Goal: Book appointment/travel/reservation

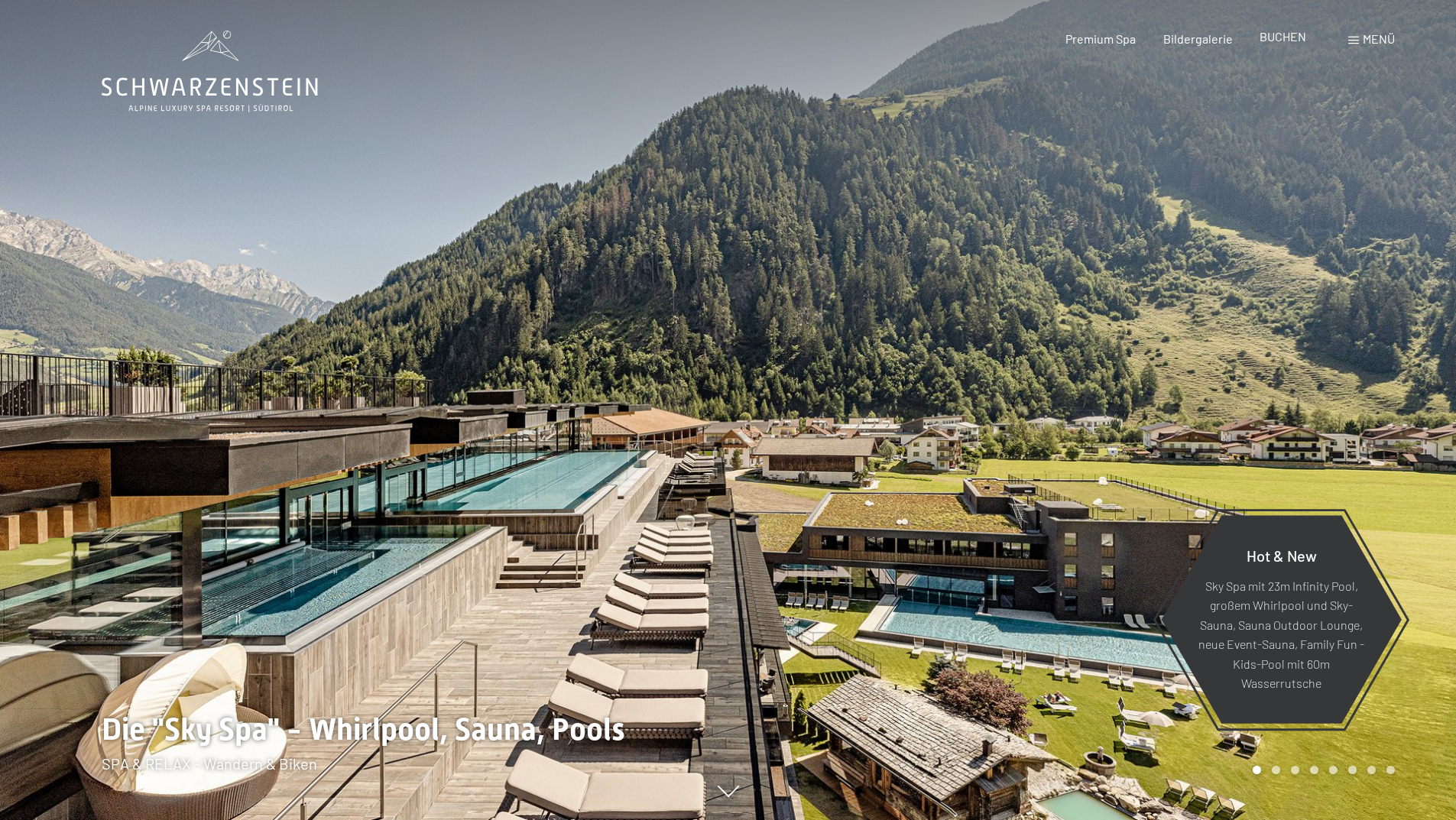
drag, startPoint x: 0, startPoint y: 0, endPoint x: 1268, endPoint y: 36, distance: 1268.5
click at [1268, 36] on span "BUCHEN" at bounding box center [1282, 36] width 46 height 15
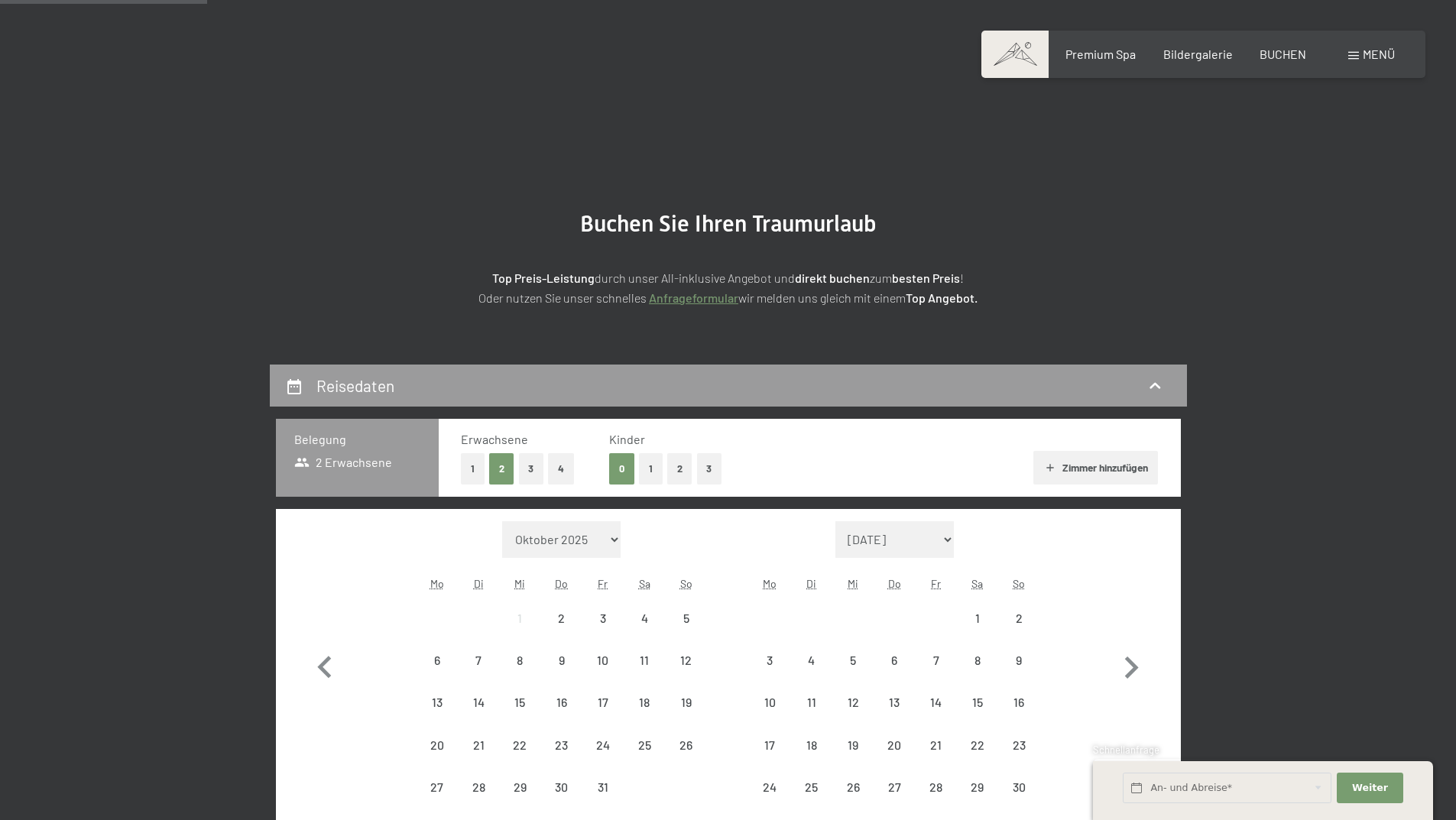
scroll to position [306, 0]
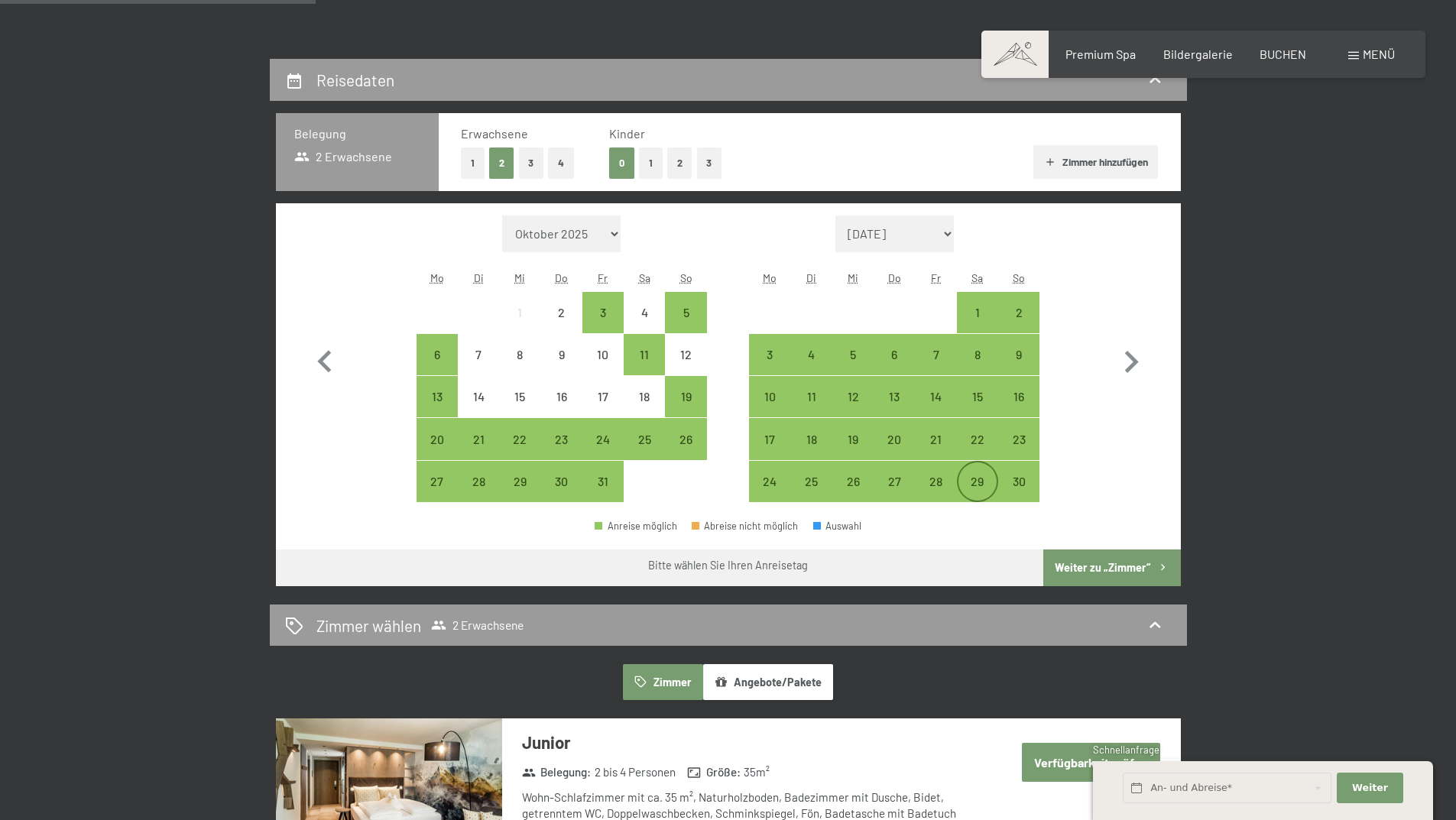
click at [974, 476] on div "29" at bounding box center [977, 494] width 38 height 38
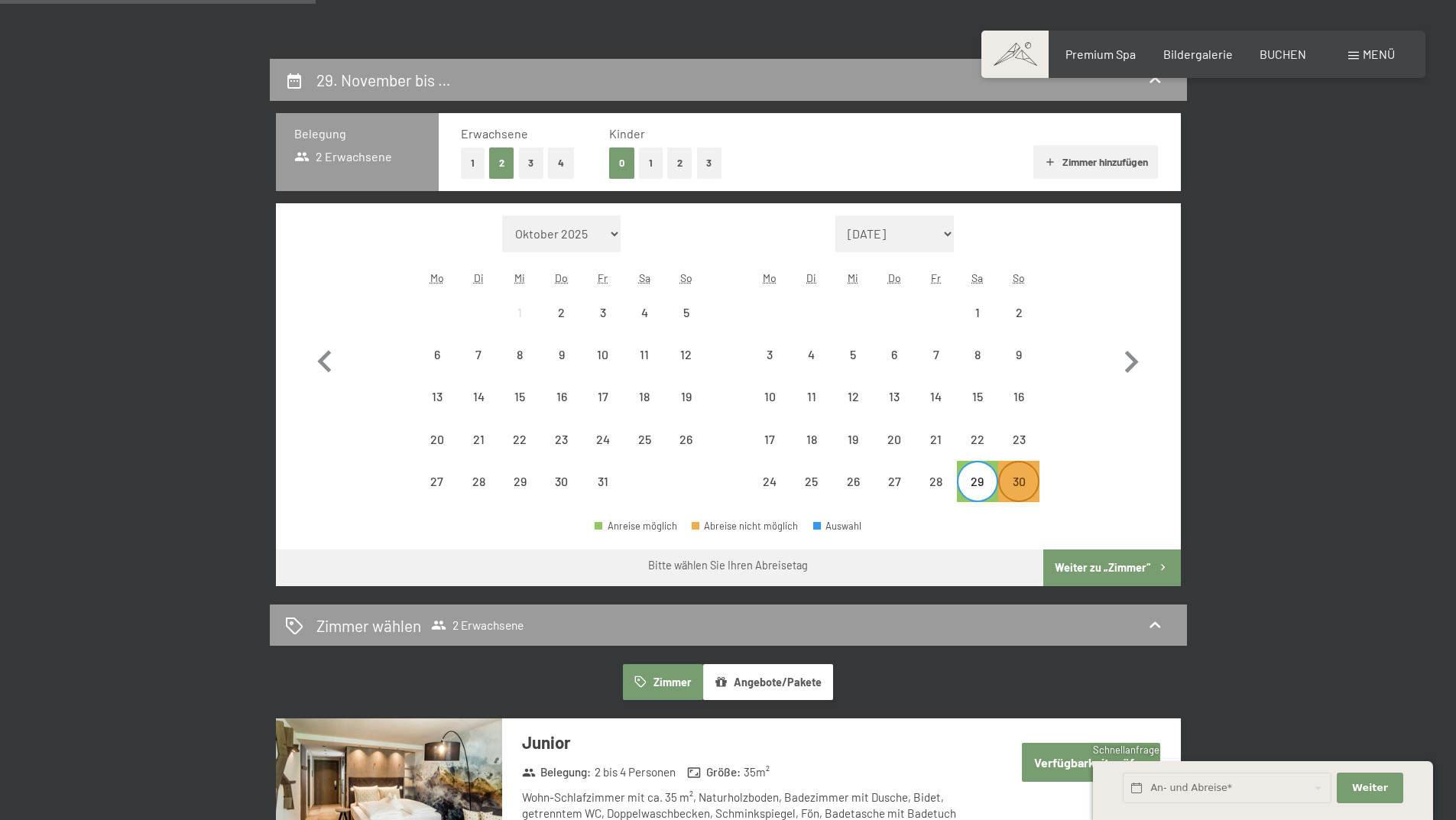
click at [1014, 484] on div "30" at bounding box center [1018, 494] width 38 height 38
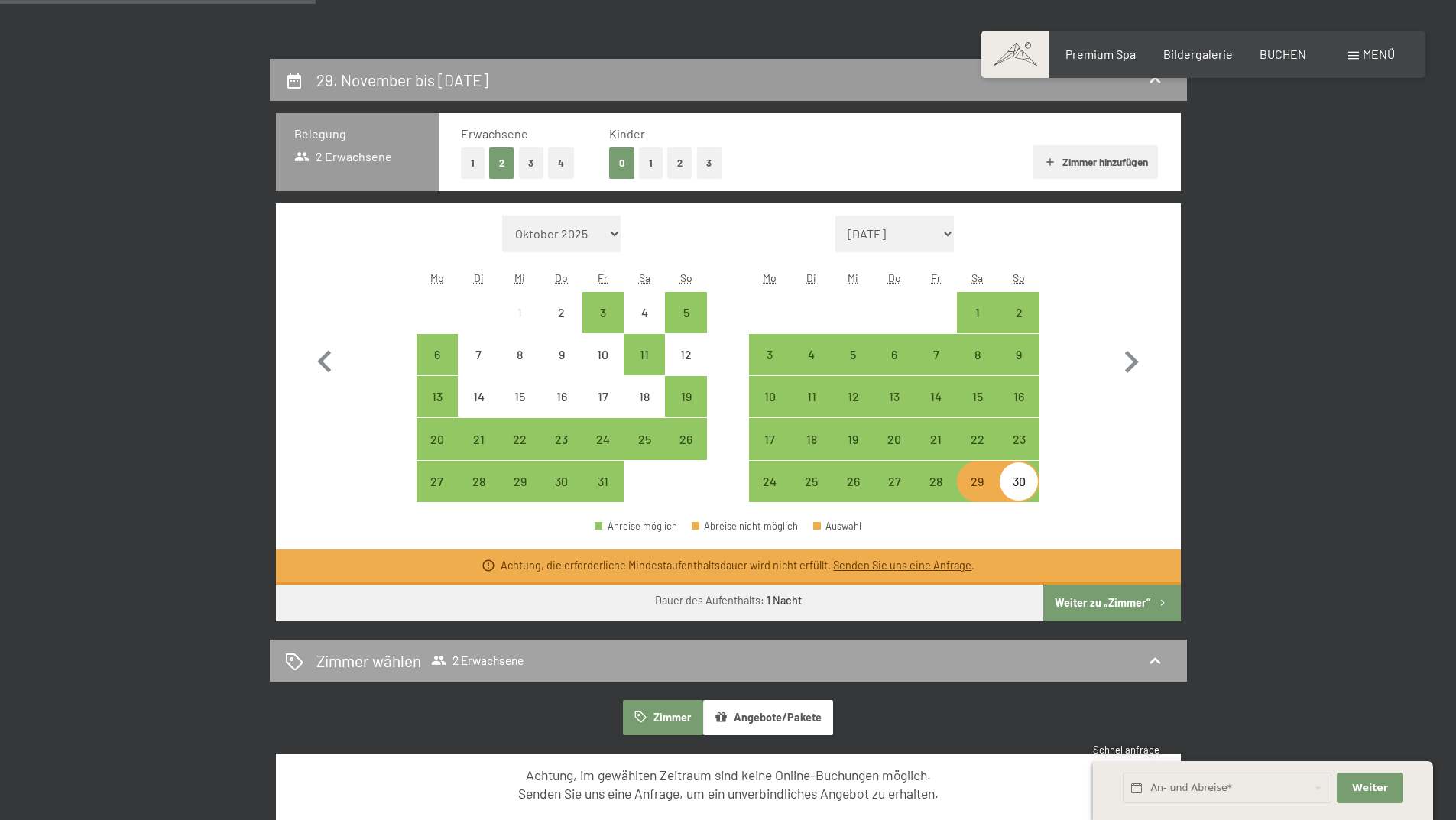
click at [1097, 608] on button "Weiter zu „Zimmer“" at bounding box center [1111, 603] width 137 height 36
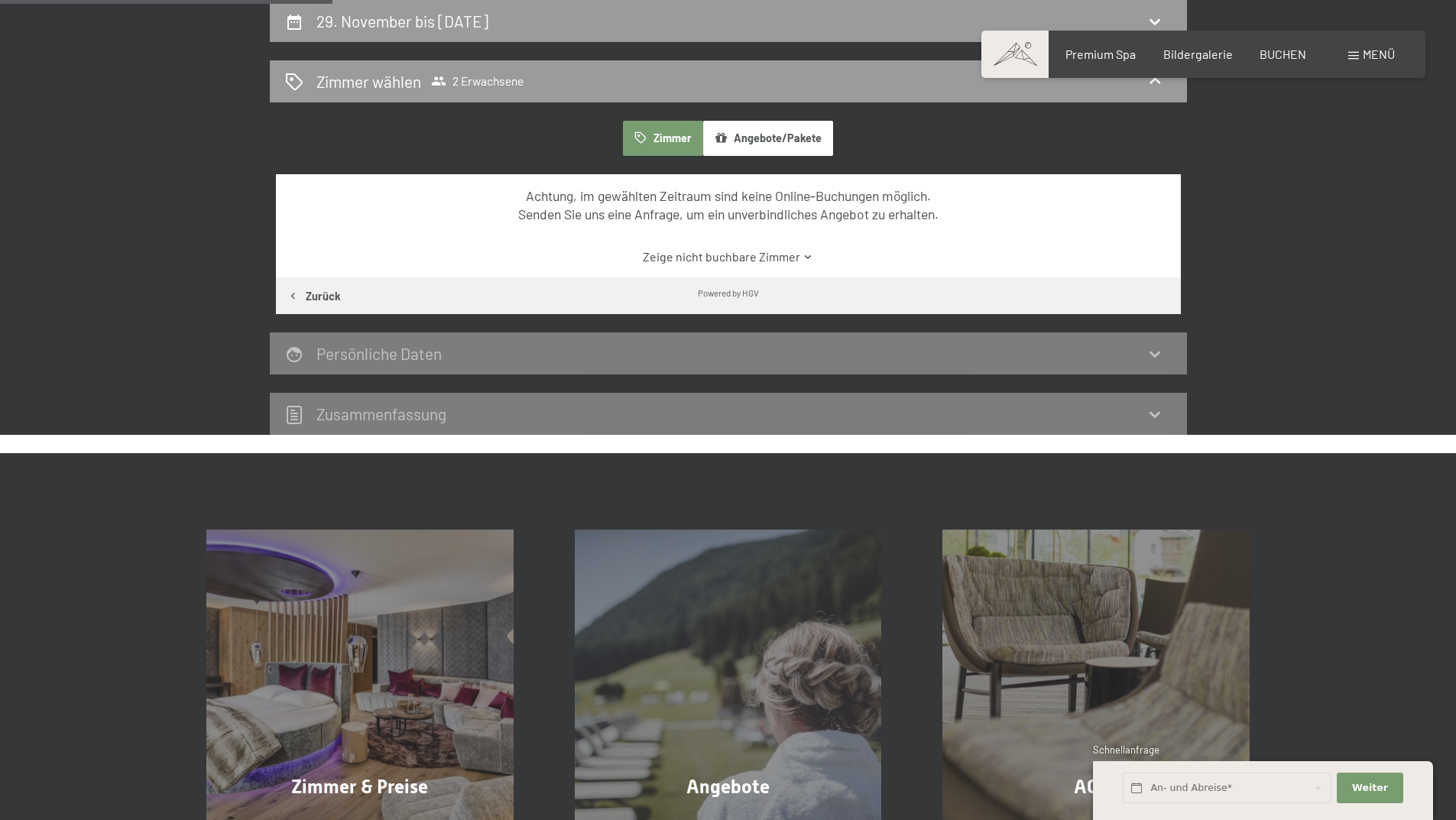
click at [1145, 410] on icon at bounding box center [1154, 414] width 18 height 18
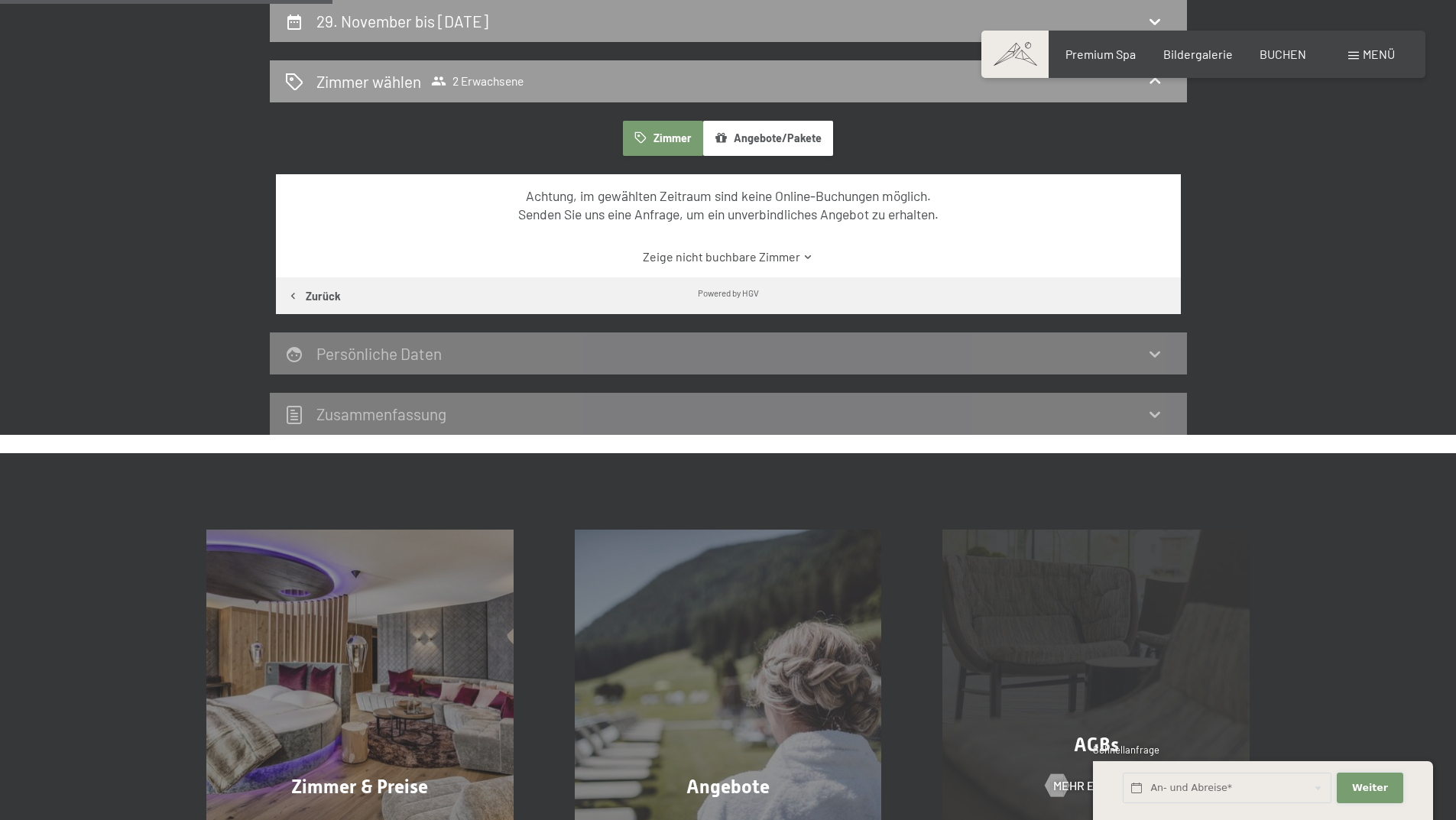
drag, startPoint x: 1367, startPoint y: 790, endPoint x: 1180, endPoint y: 740, distance: 193.6
click at [1172, 798] on div "An- und Abreise* Weiter Adressfelder ausblenden" at bounding box center [1263, 788] width 285 height 42
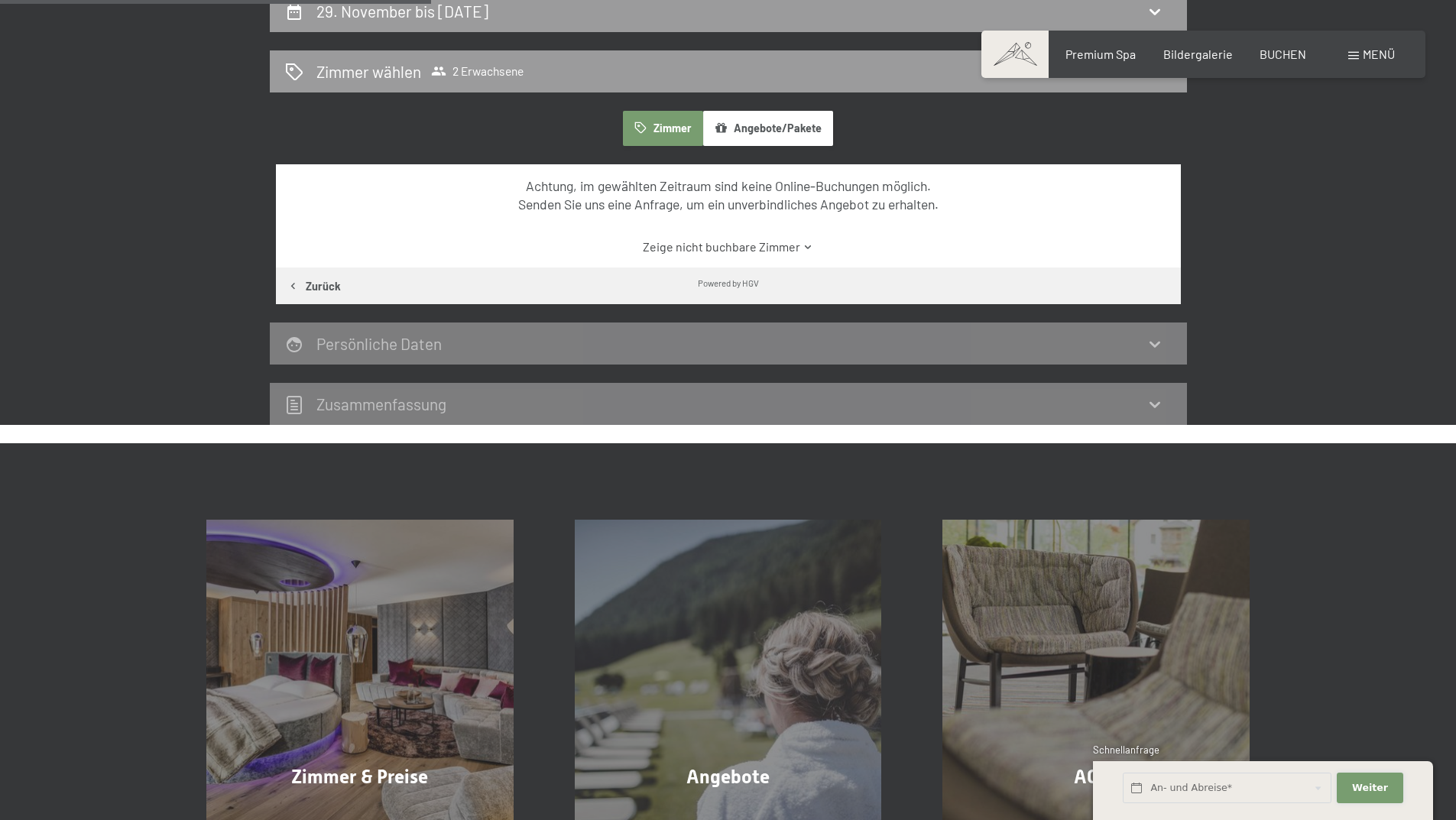
scroll to position [466, 0]
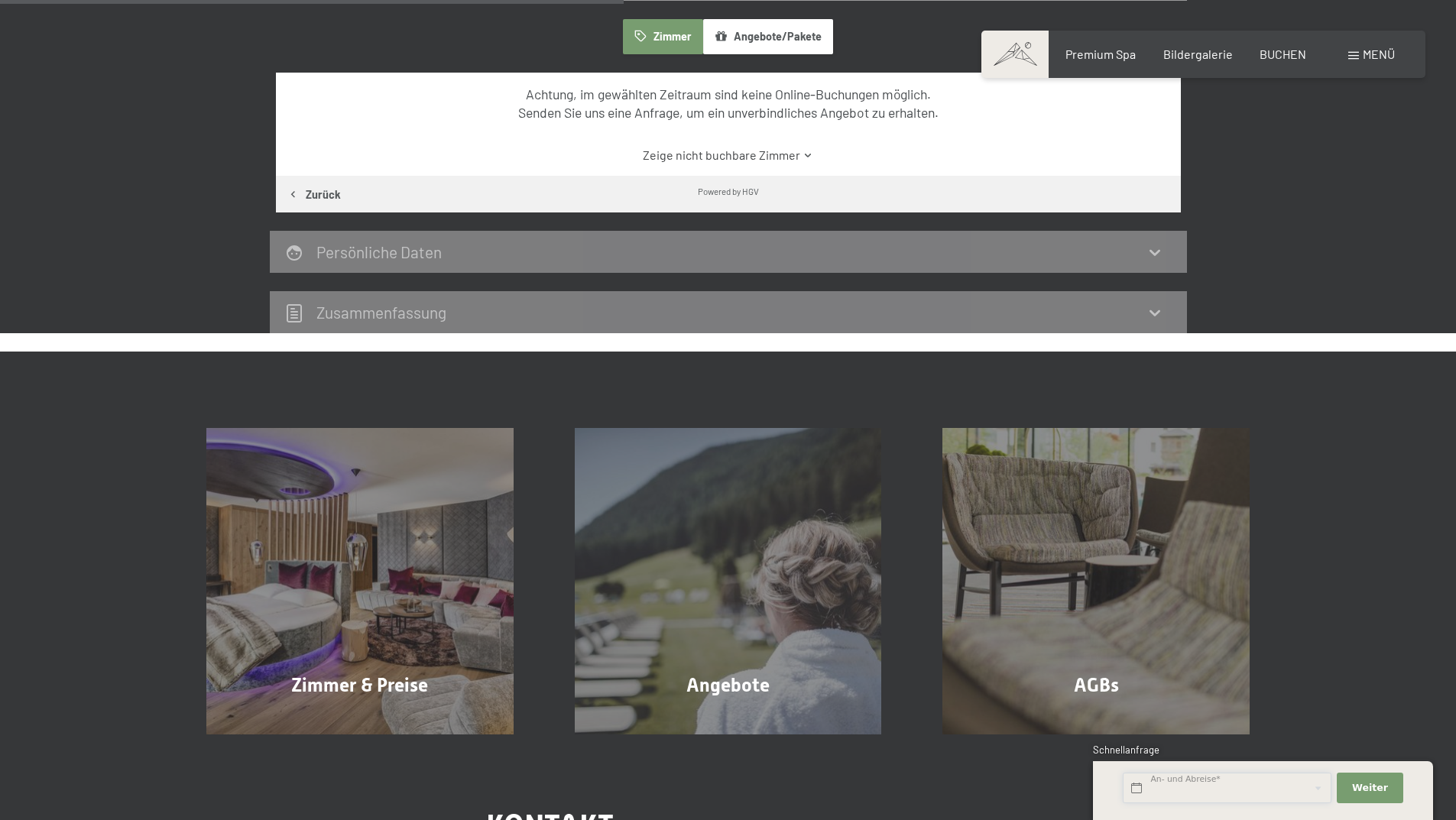
click at [1209, 784] on input "text" at bounding box center [1227, 788] width 209 height 31
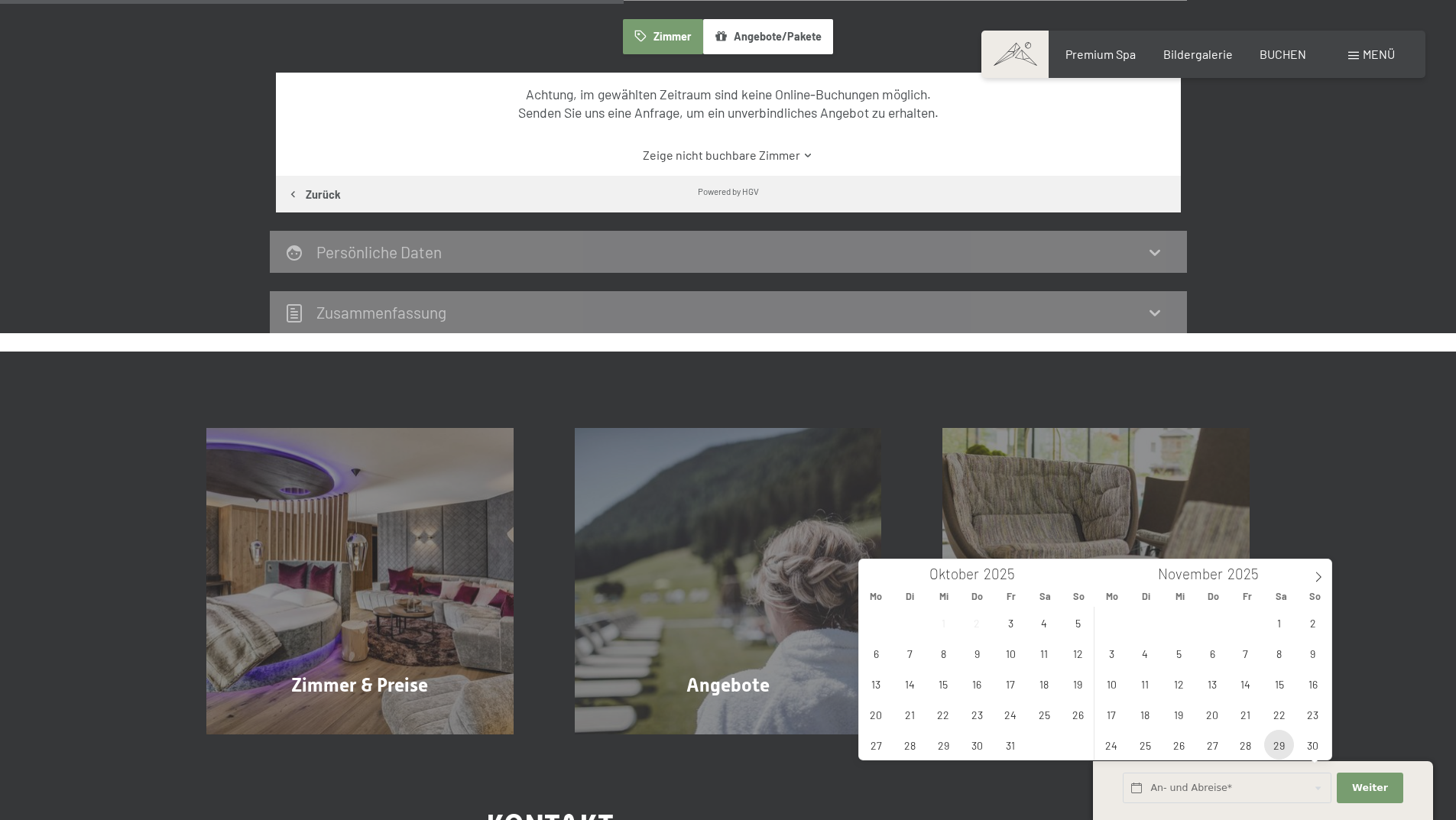
click at [1274, 745] on span "29" at bounding box center [1278, 744] width 30 height 30
click at [1309, 744] on span "30" at bounding box center [1312, 744] width 30 height 30
type input "Sa. 29.11.2025 - So. 30.11.2025"
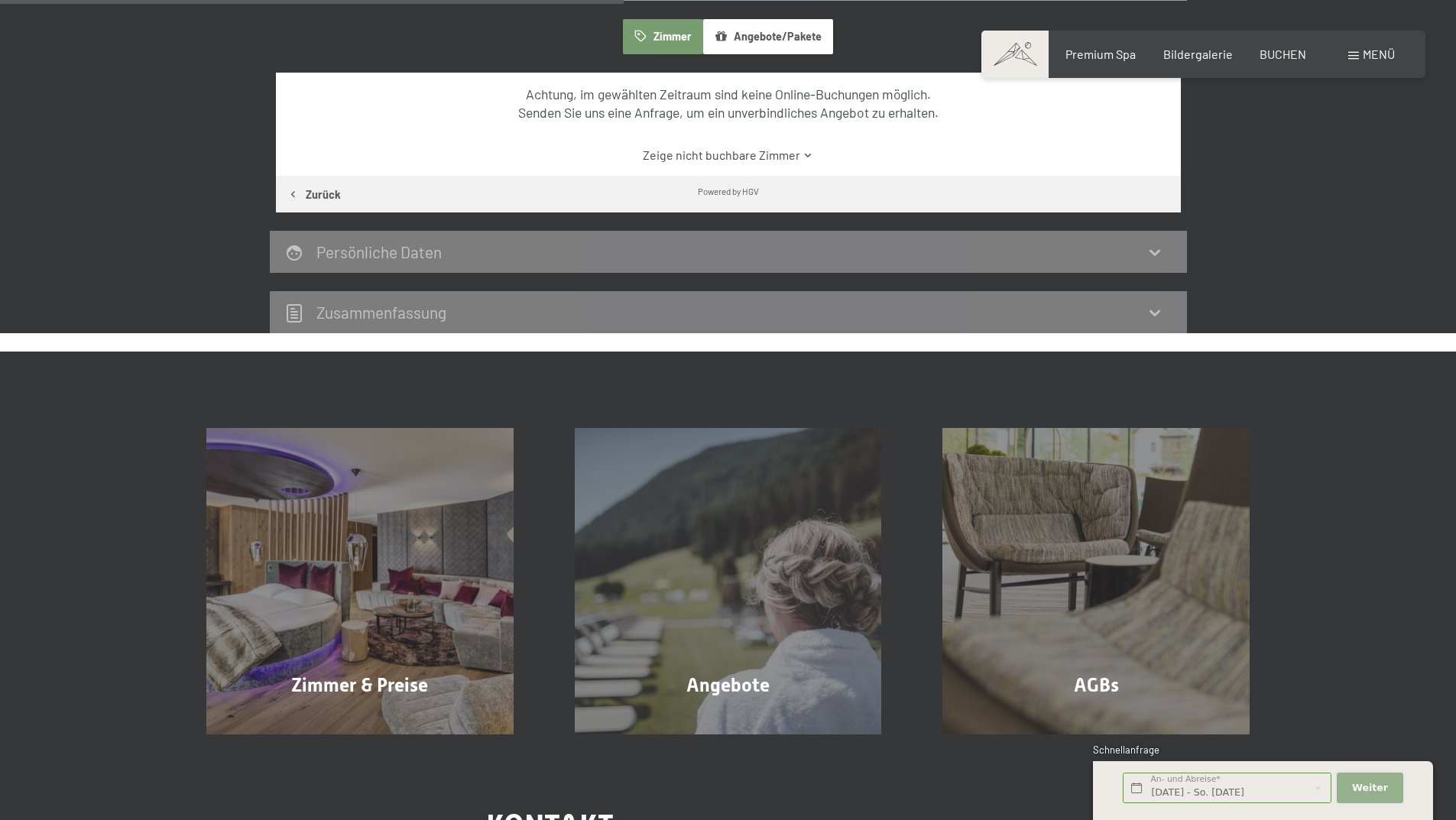
click at [1362, 785] on span "Weiter" at bounding box center [1370, 787] width 36 height 14
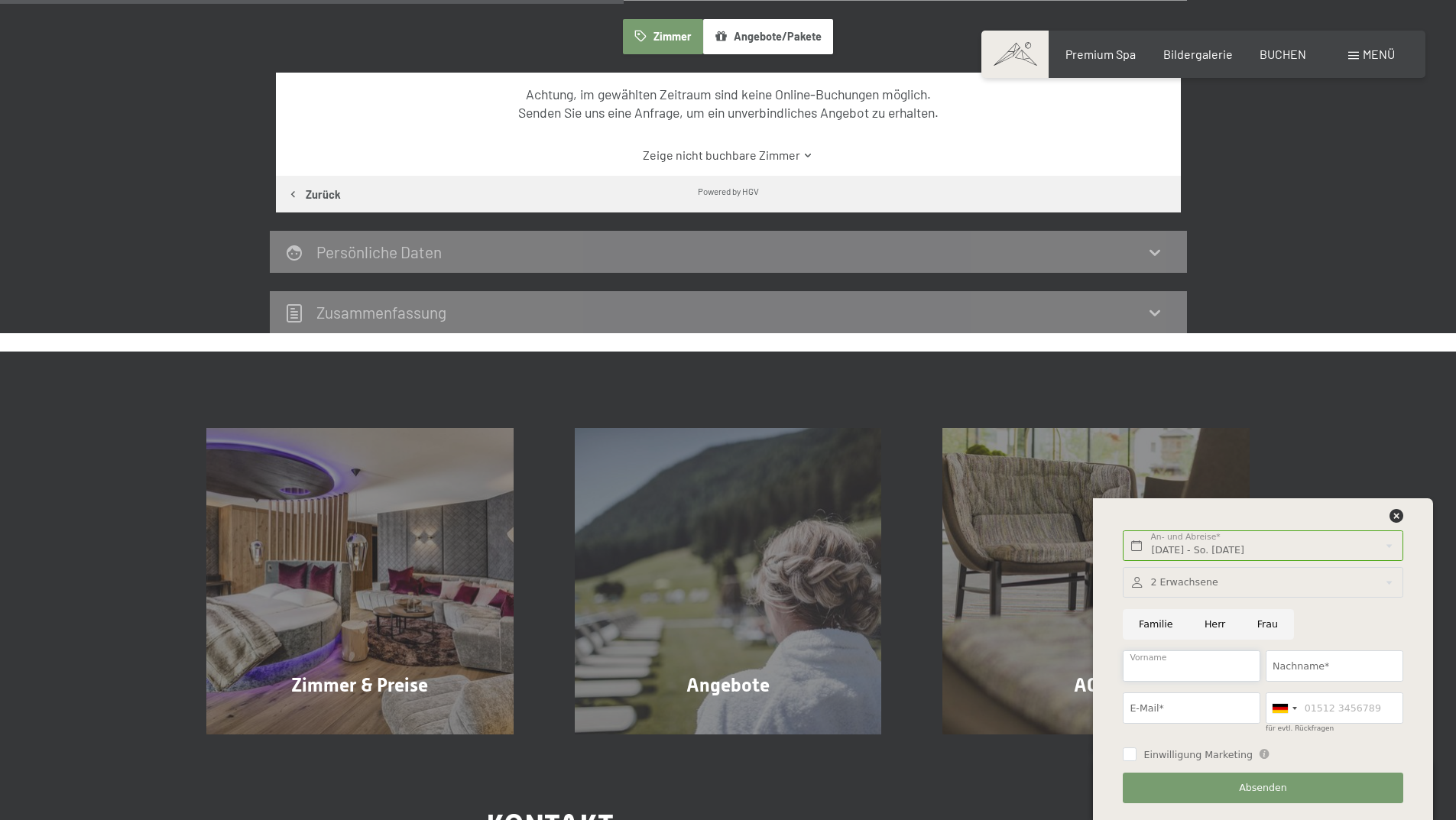
click at [1185, 665] on input "Vorname" at bounding box center [1191, 666] width 137 height 31
type input "Sarah"
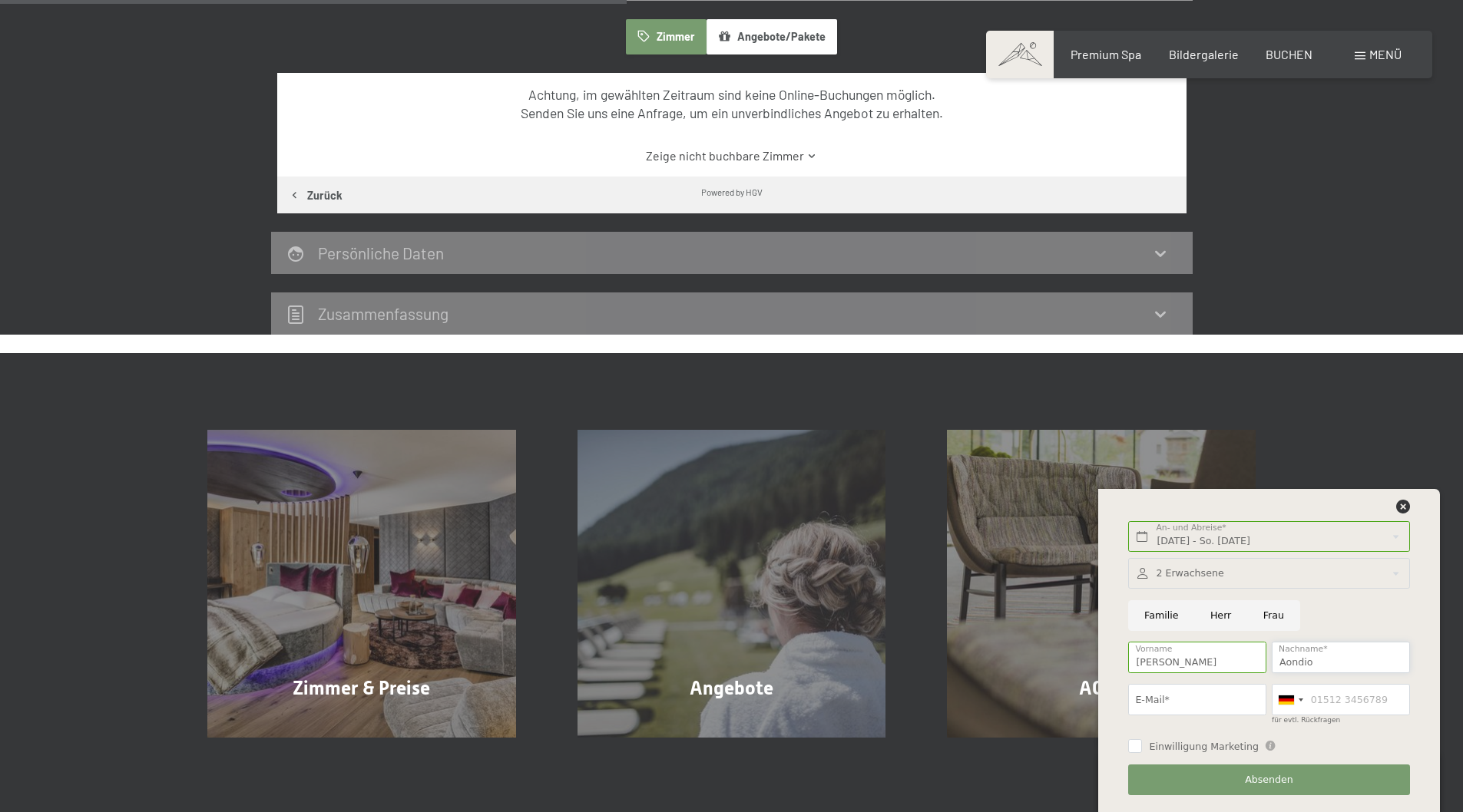
type input "Aondio"
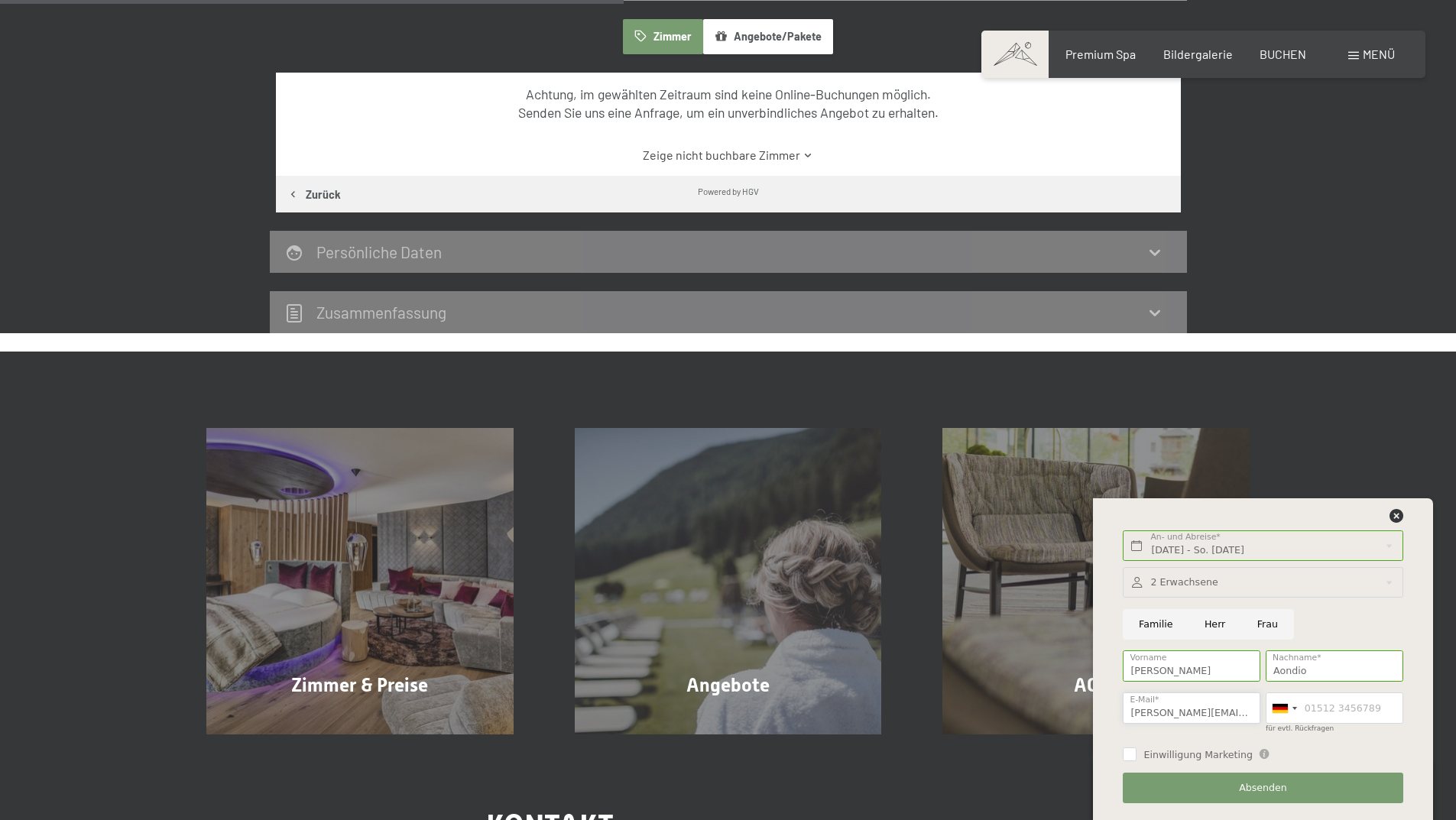
type input "sarah.aondio@gmail.com"
click at [1173, 760] on span "Einwilligung Marketing" at bounding box center [1198, 755] width 109 height 14
click at [1136, 760] on input "Einwilligung Marketing" at bounding box center [1129, 754] width 14 height 14
click at [1130, 753] on input "Einwilligung Marketing" at bounding box center [1129, 754] width 14 height 14
checkbox input "true"
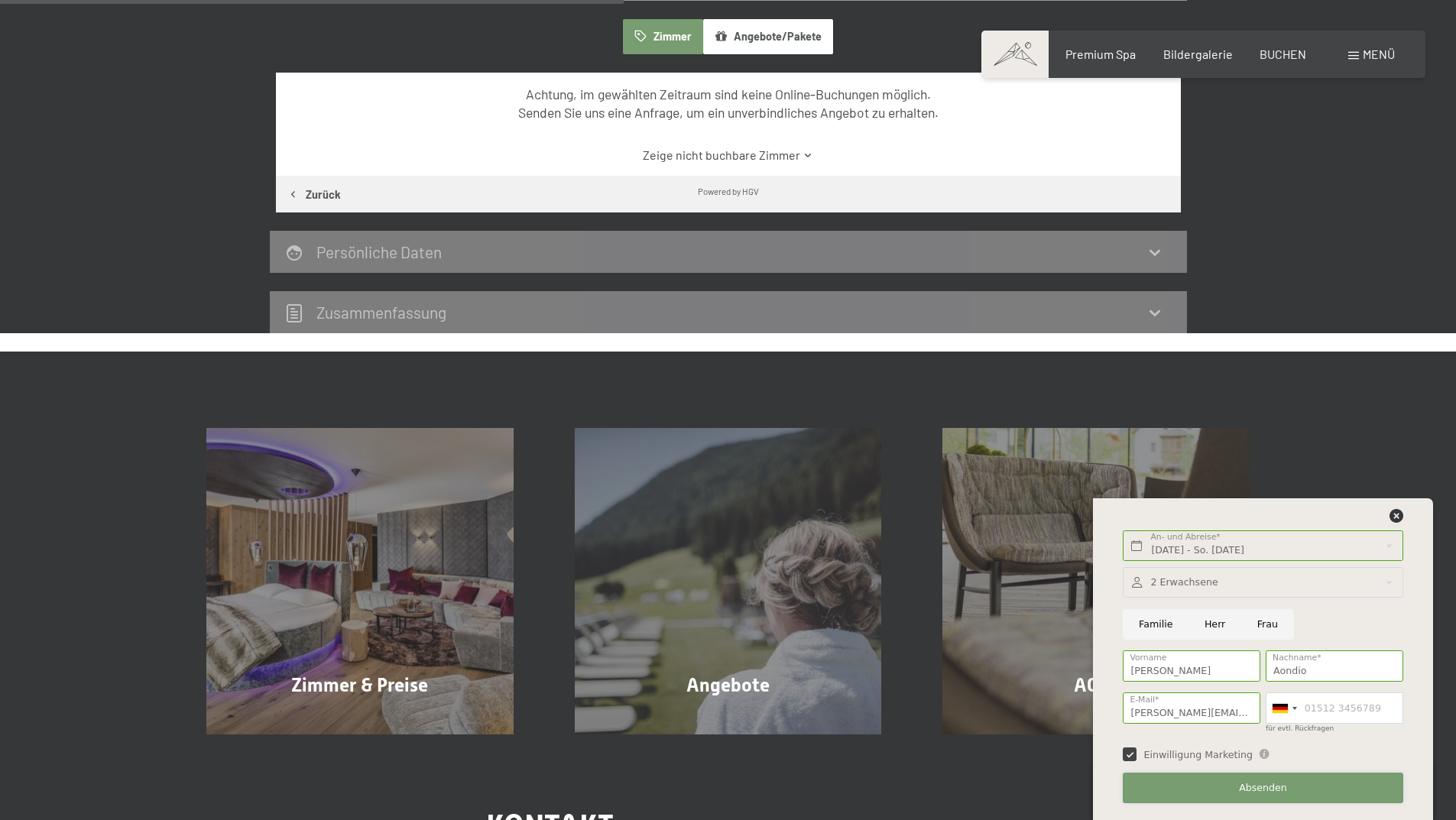
drag, startPoint x: 1212, startPoint y: 787, endPoint x: 1327, endPoint y: 589, distance: 229.0
click at [1333, 586] on div "2 Erwachsene 2 Erwachsene Älter als 14 Jahre 0 Kinder Bis 14 Jahre Übernehmen F…" at bounding box center [1263, 684] width 285 height 248
click at [1266, 623] on input "Frau" at bounding box center [1267, 624] width 53 height 31
radio input "true"
click at [1292, 792] on button "Absenden" at bounding box center [1263, 788] width 280 height 31
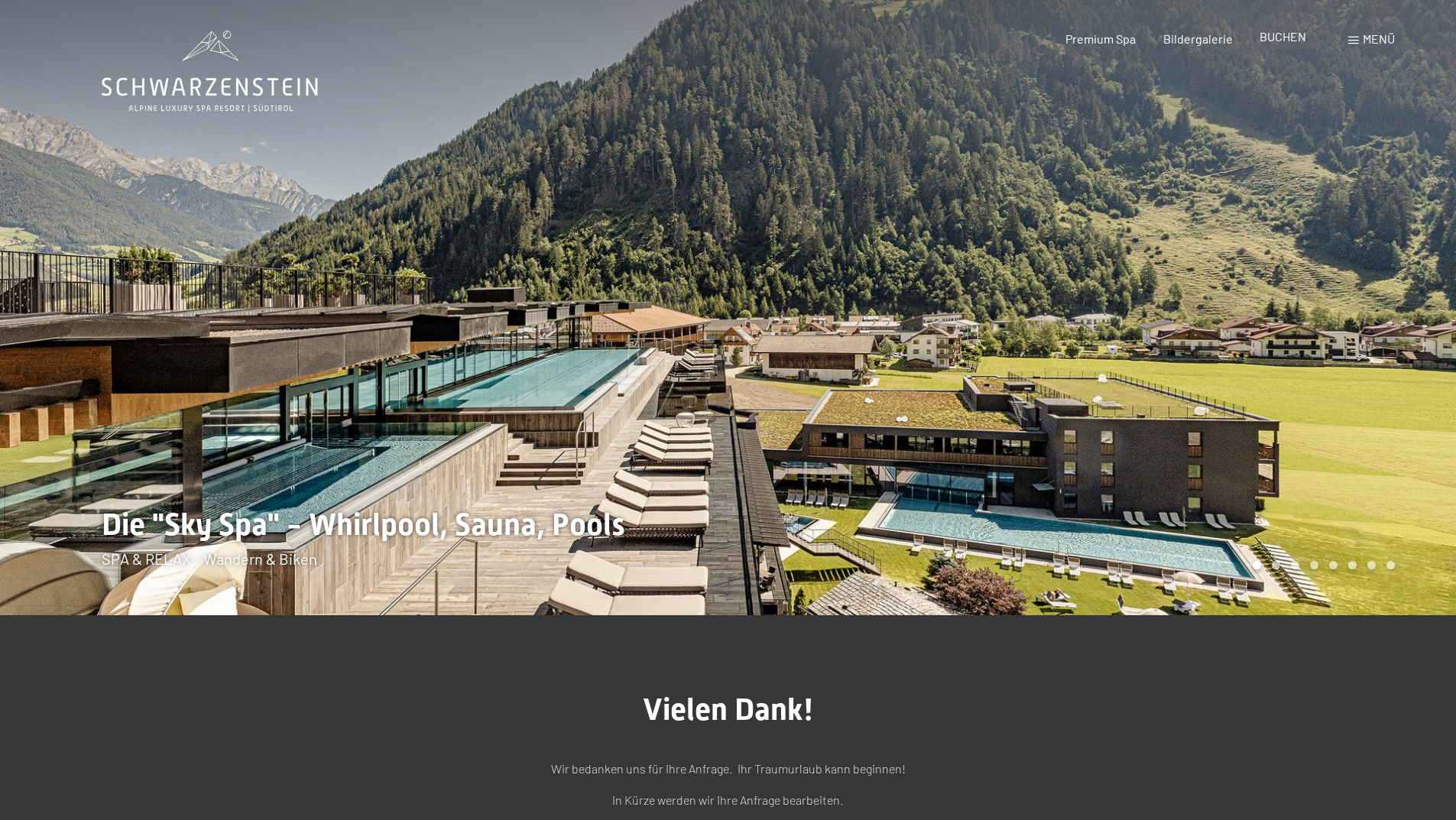
click at [1278, 39] on span "BUCHEN" at bounding box center [1282, 36] width 46 height 15
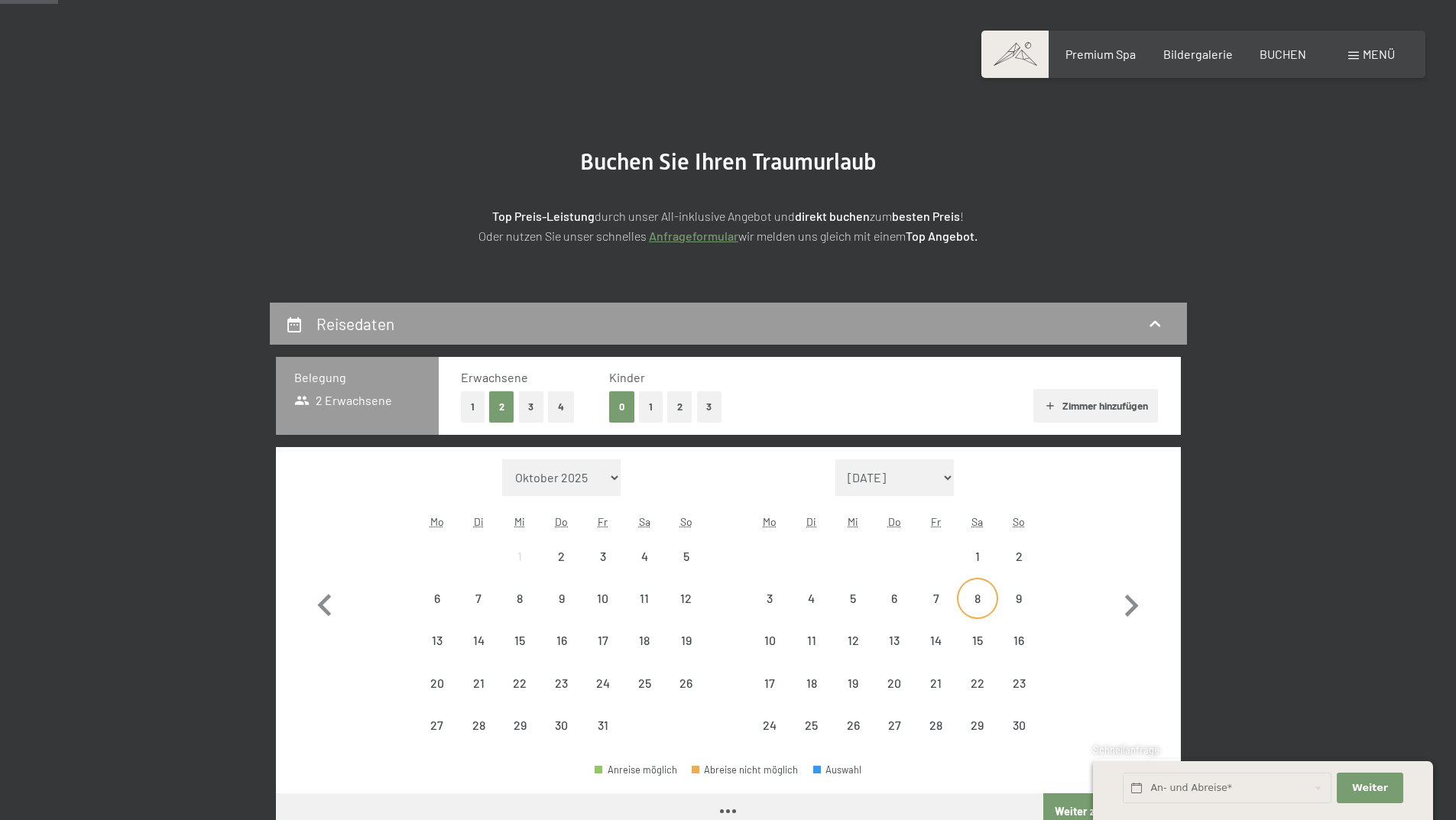
scroll to position [204, 0]
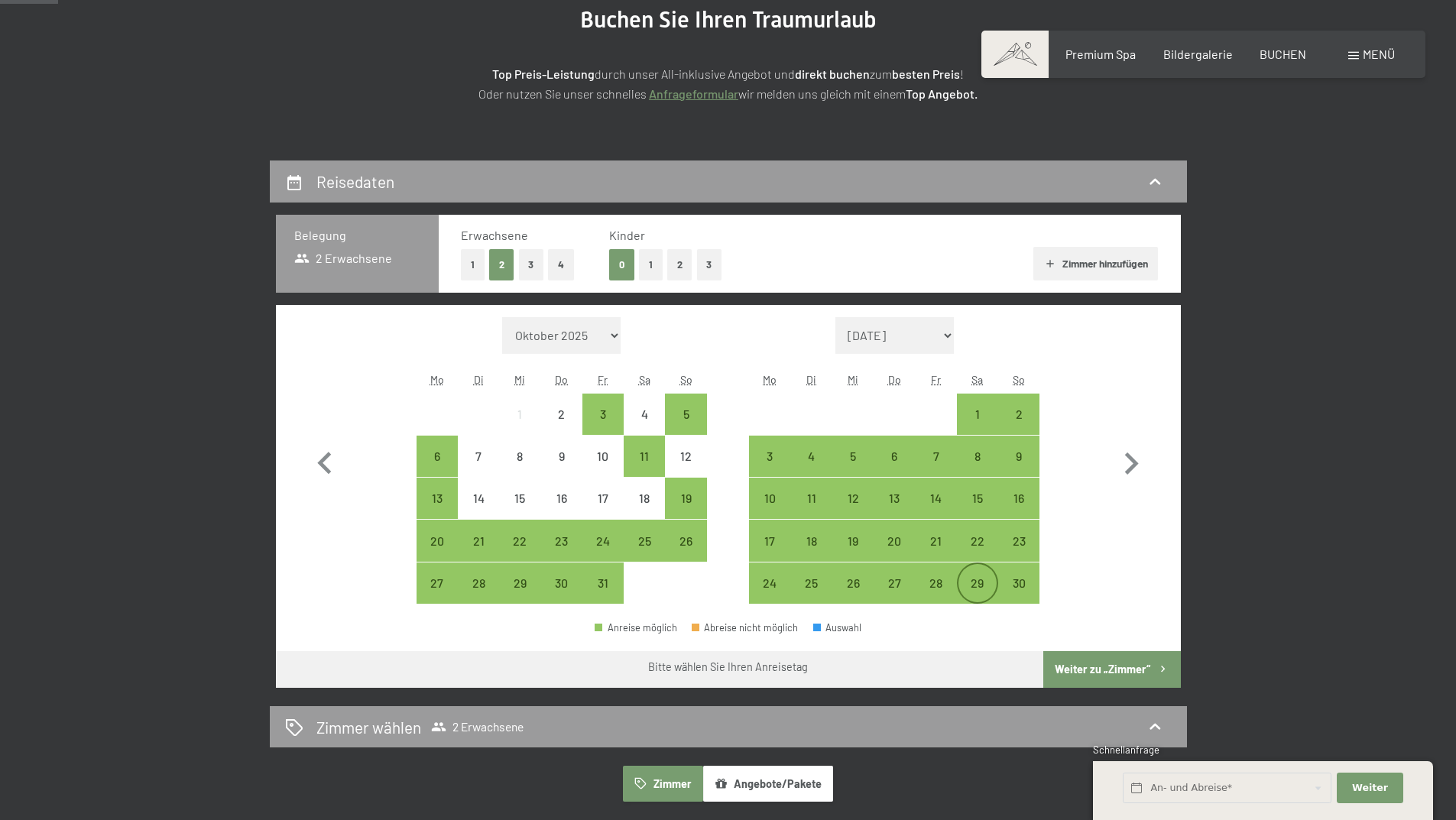
click at [994, 598] on div "29" at bounding box center [977, 596] width 38 height 38
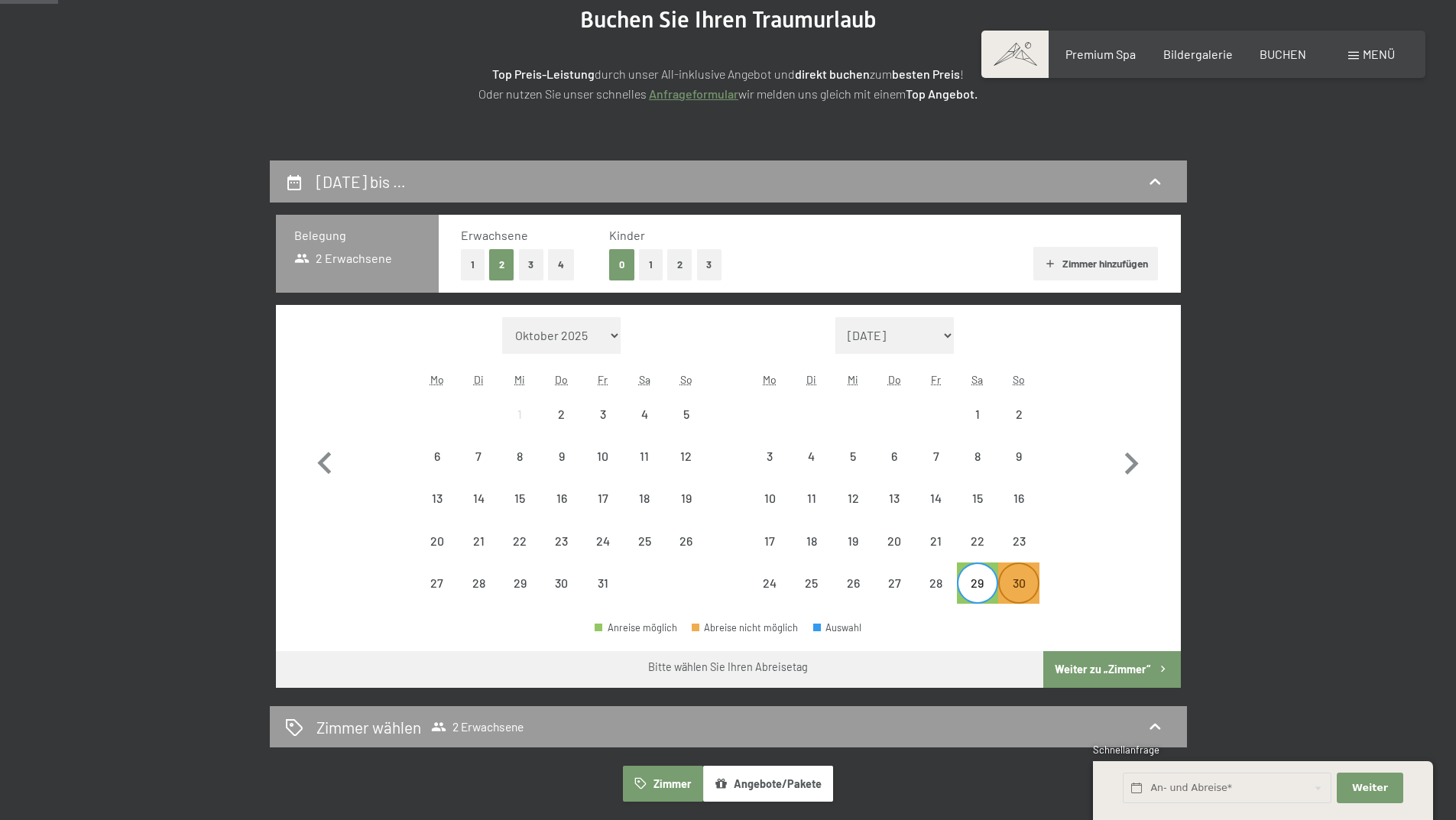
click at [1021, 588] on div "30" at bounding box center [1018, 596] width 38 height 38
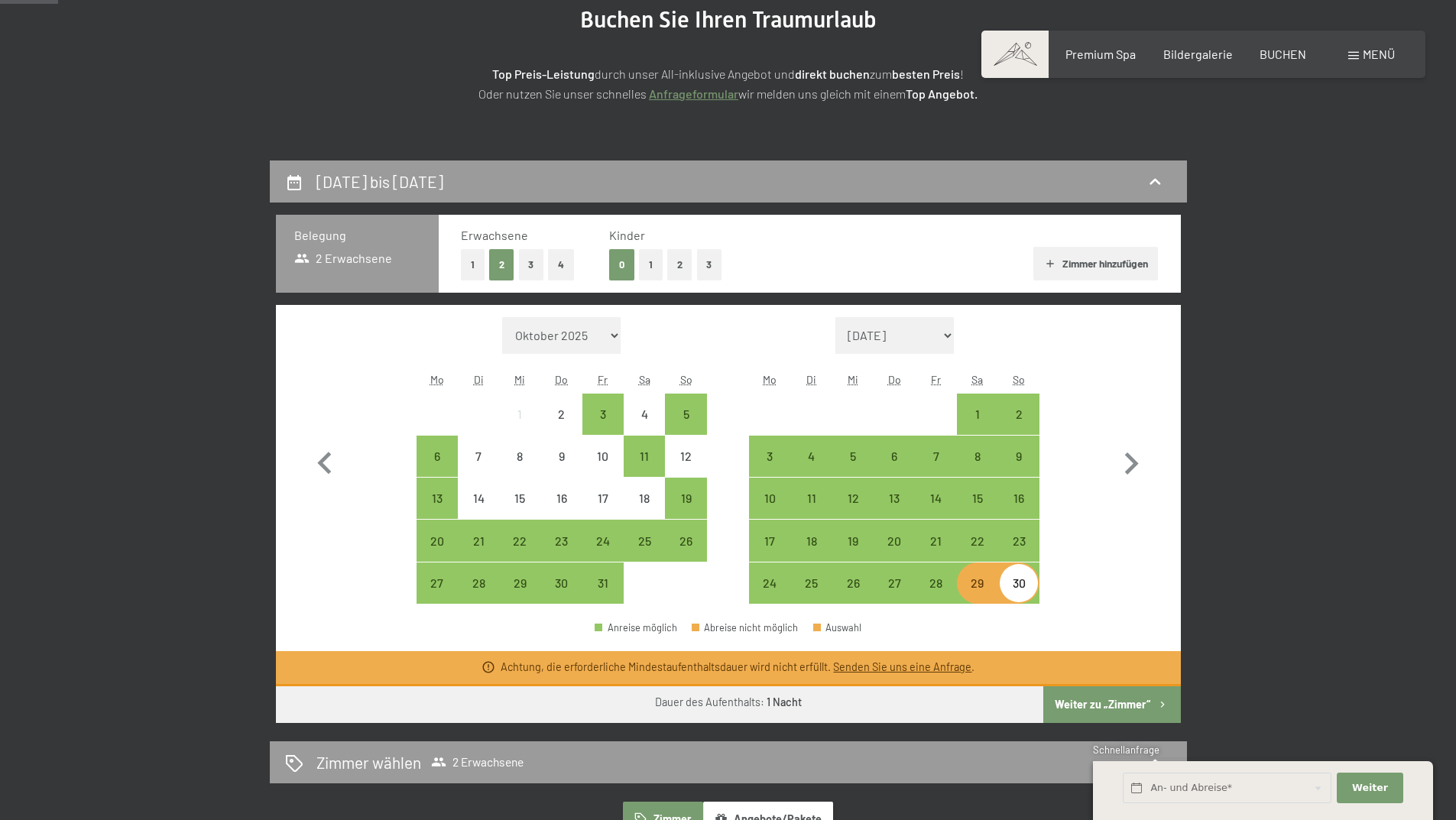
click at [1117, 707] on button "Weiter zu „Zimmer“" at bounding box center [1111, 704] width 137 height 36
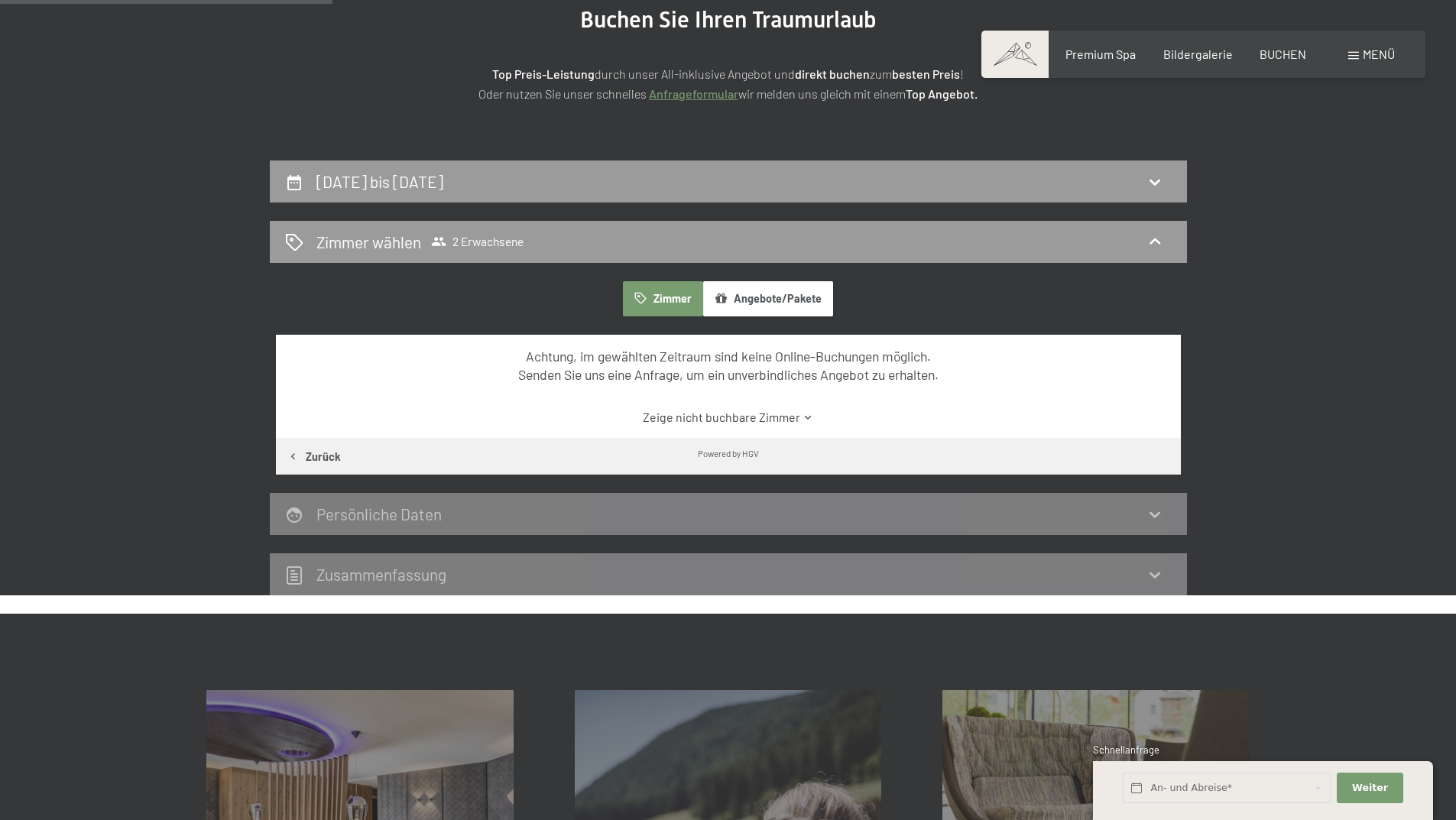
scroll to position [364, 0]
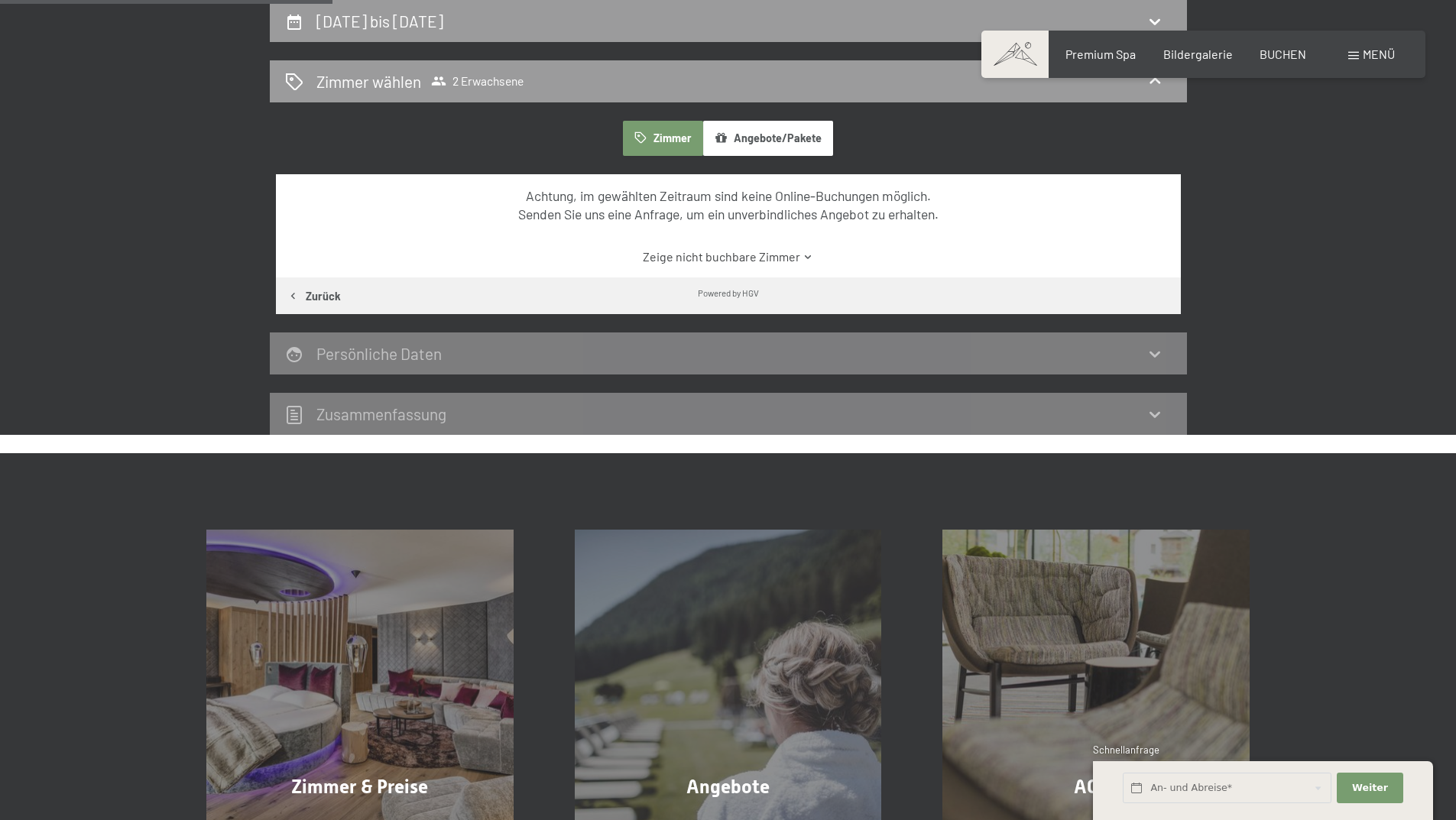
click at [1151, 370] on div "Persönliche Daten" at bounding box center [728, 353] width 917 height 42
click at [770, 260] on link "Zeige nicht buchbare Zimmer" at bounding box center [728, 256] width 850 height 17
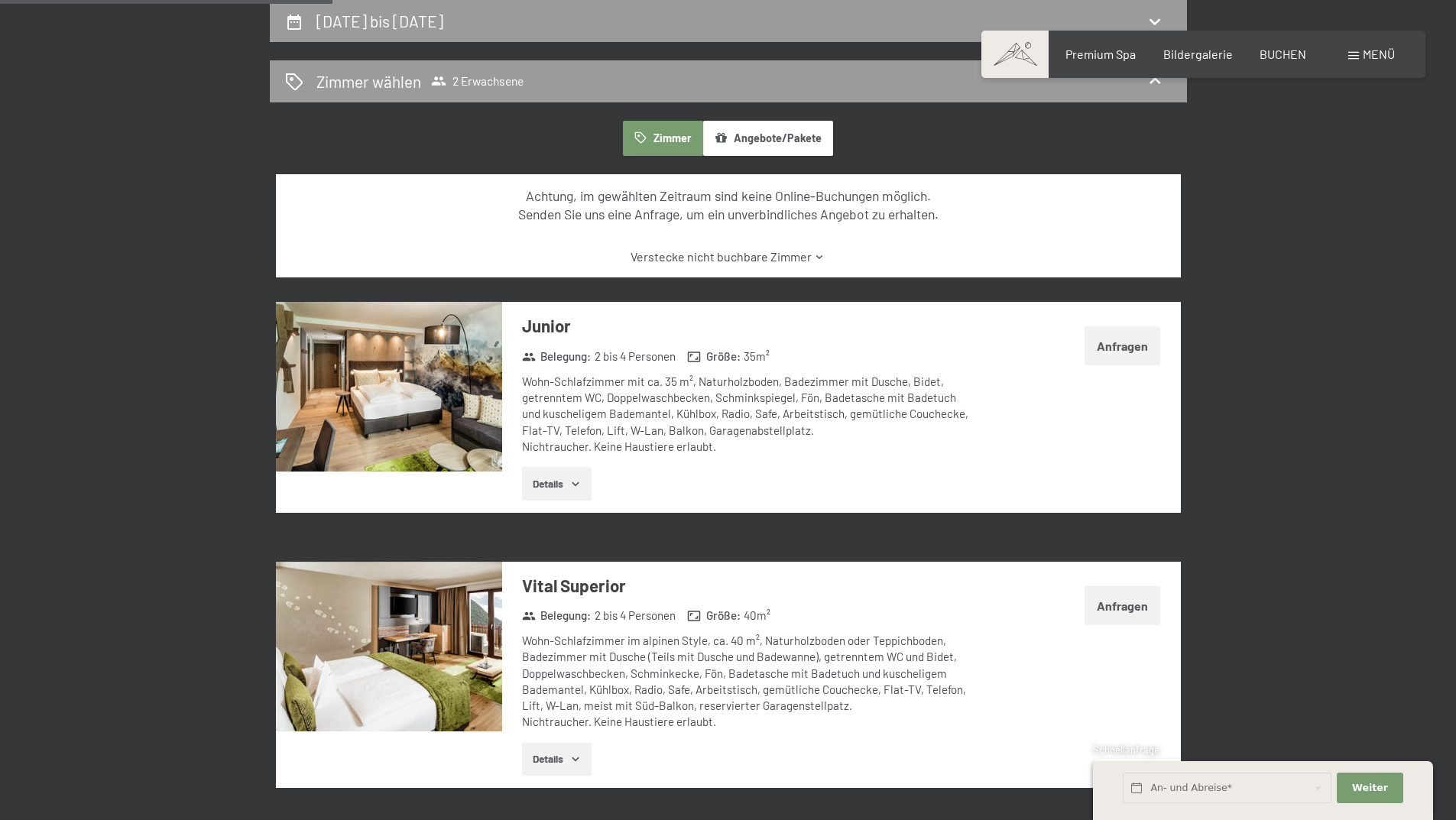
click at [770, 260] on link "Verstecke nicht buchbare Zimmer" at bounding box center [728, 256] width 850 height 17
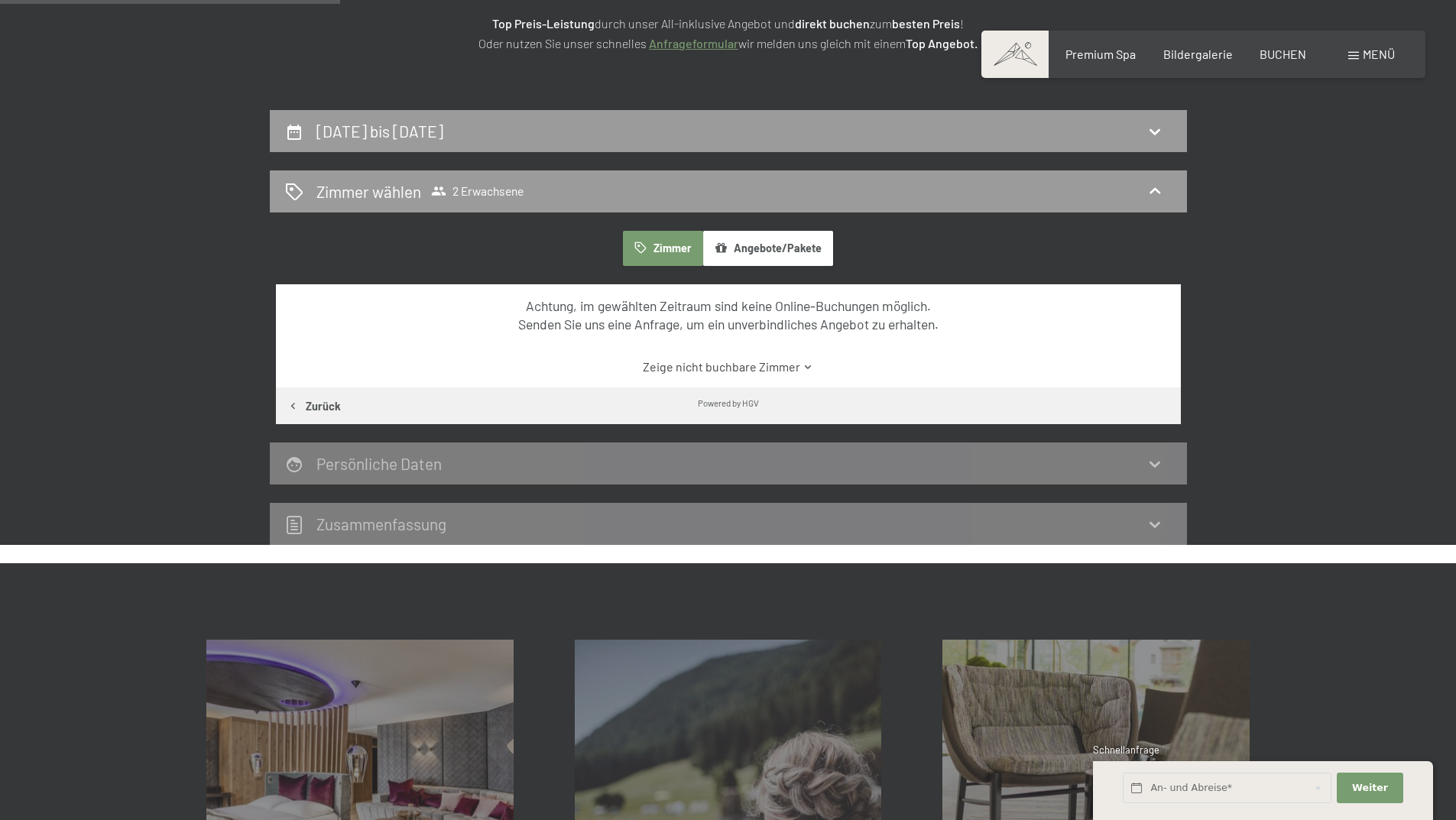
scroll to position [161, 0]
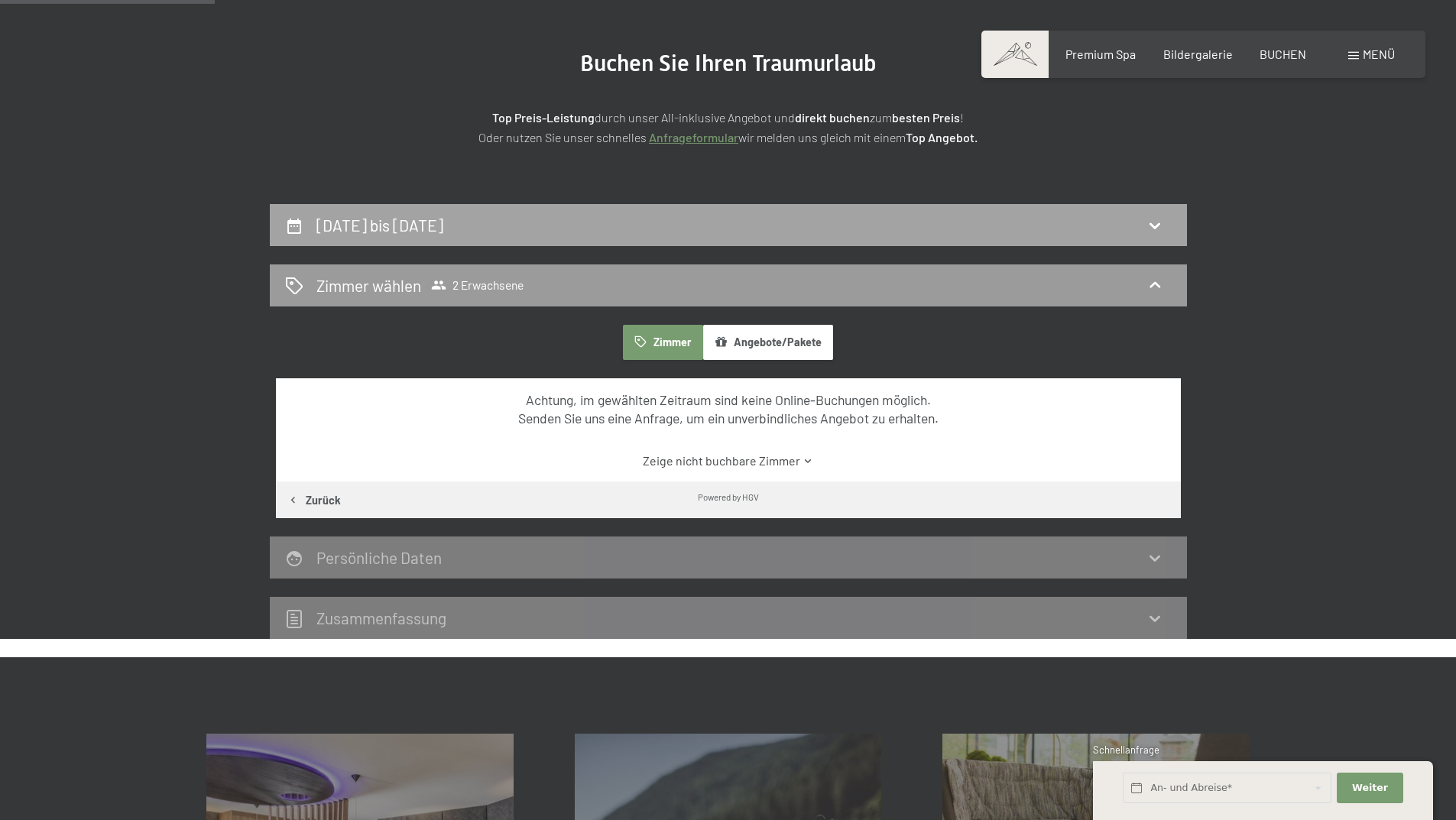
click at [635, 231] on div "29. November bis 30. November 2025" at bounding box center [728, 225] width 886 height 22
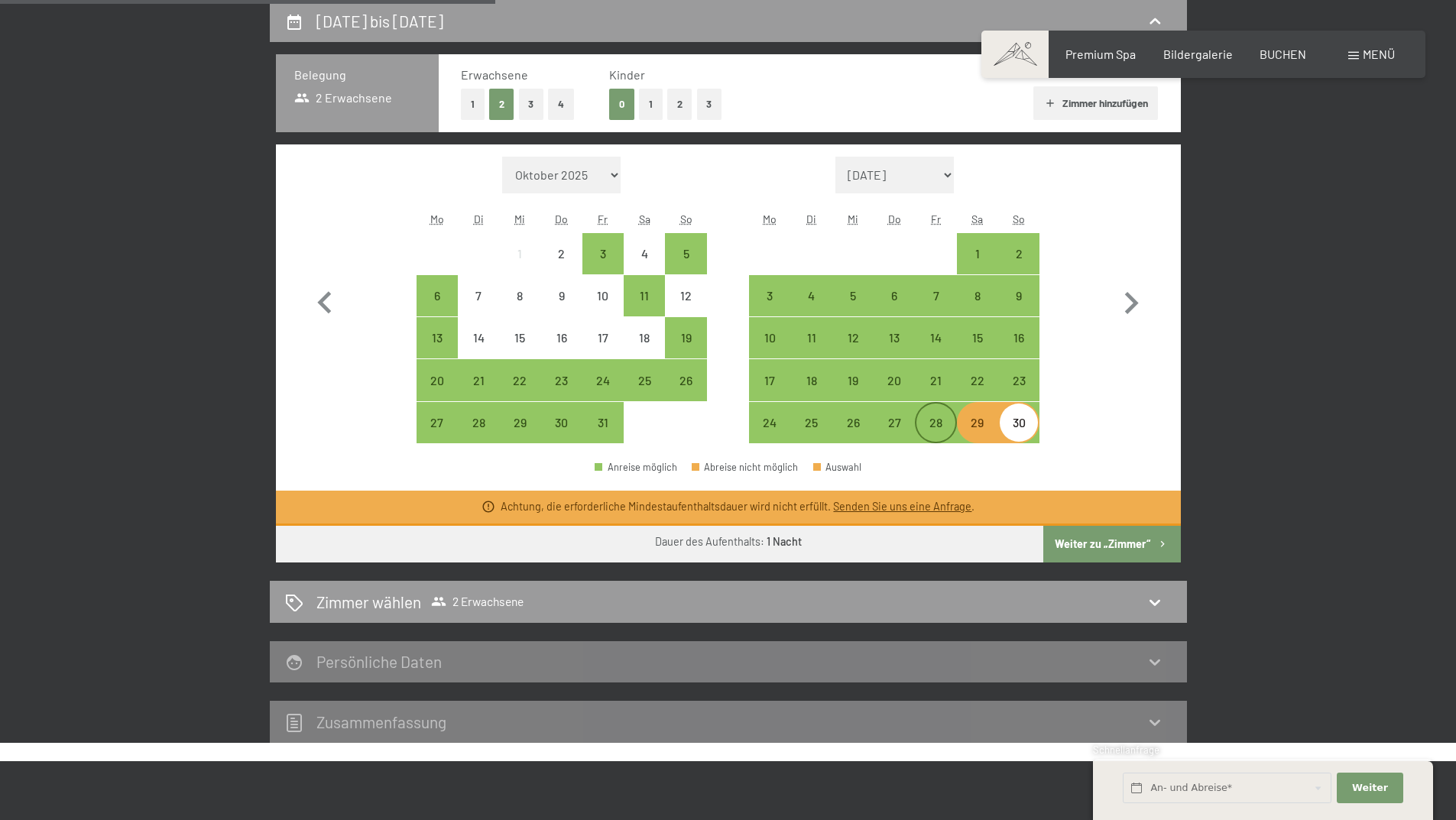
click at [938, 430] on div "28" at bounding box center [936, 435] width 38 height 38
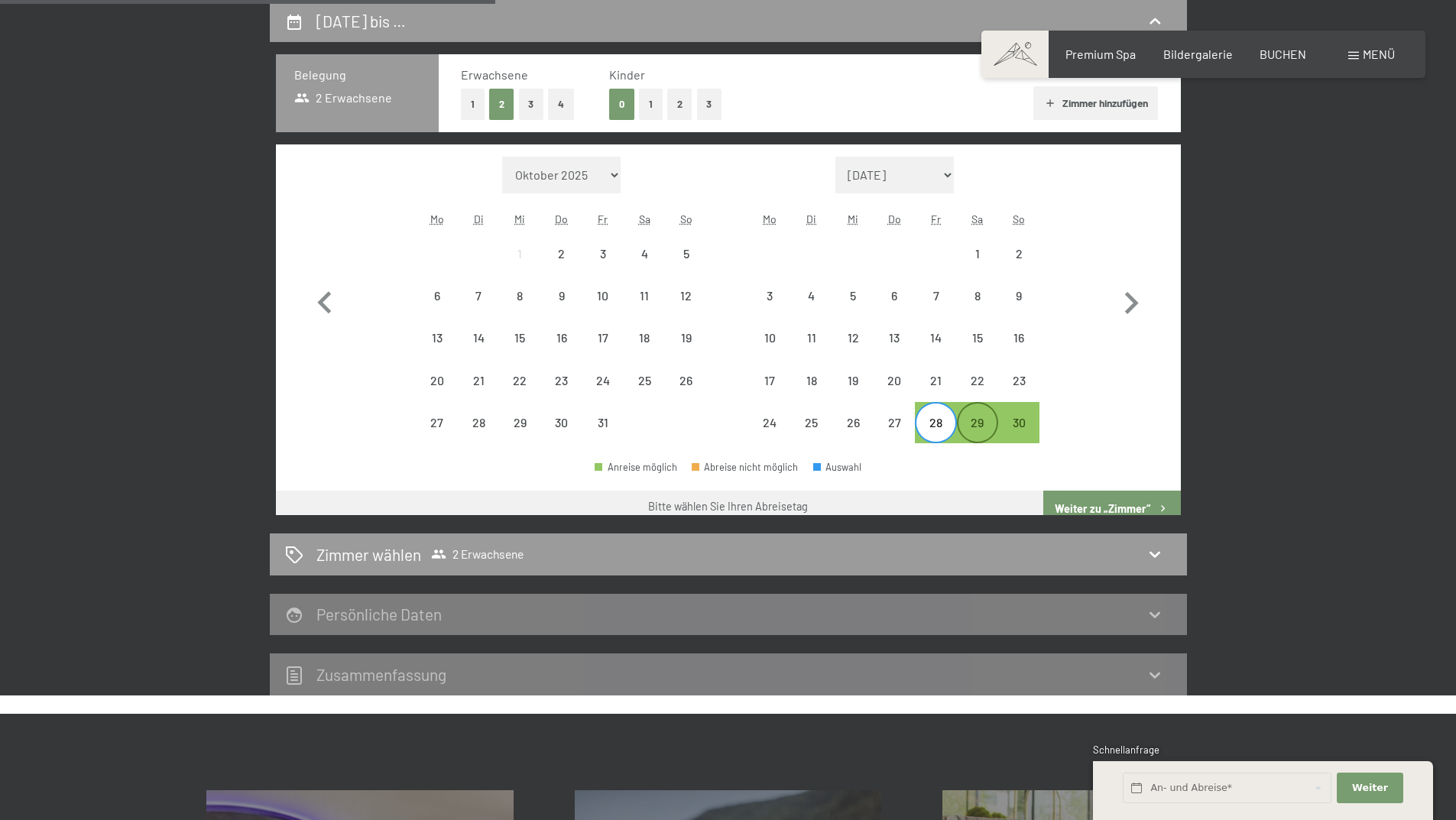
click at [979, 429] on div "29" at bounding box center [977, 435] width 38 height 38
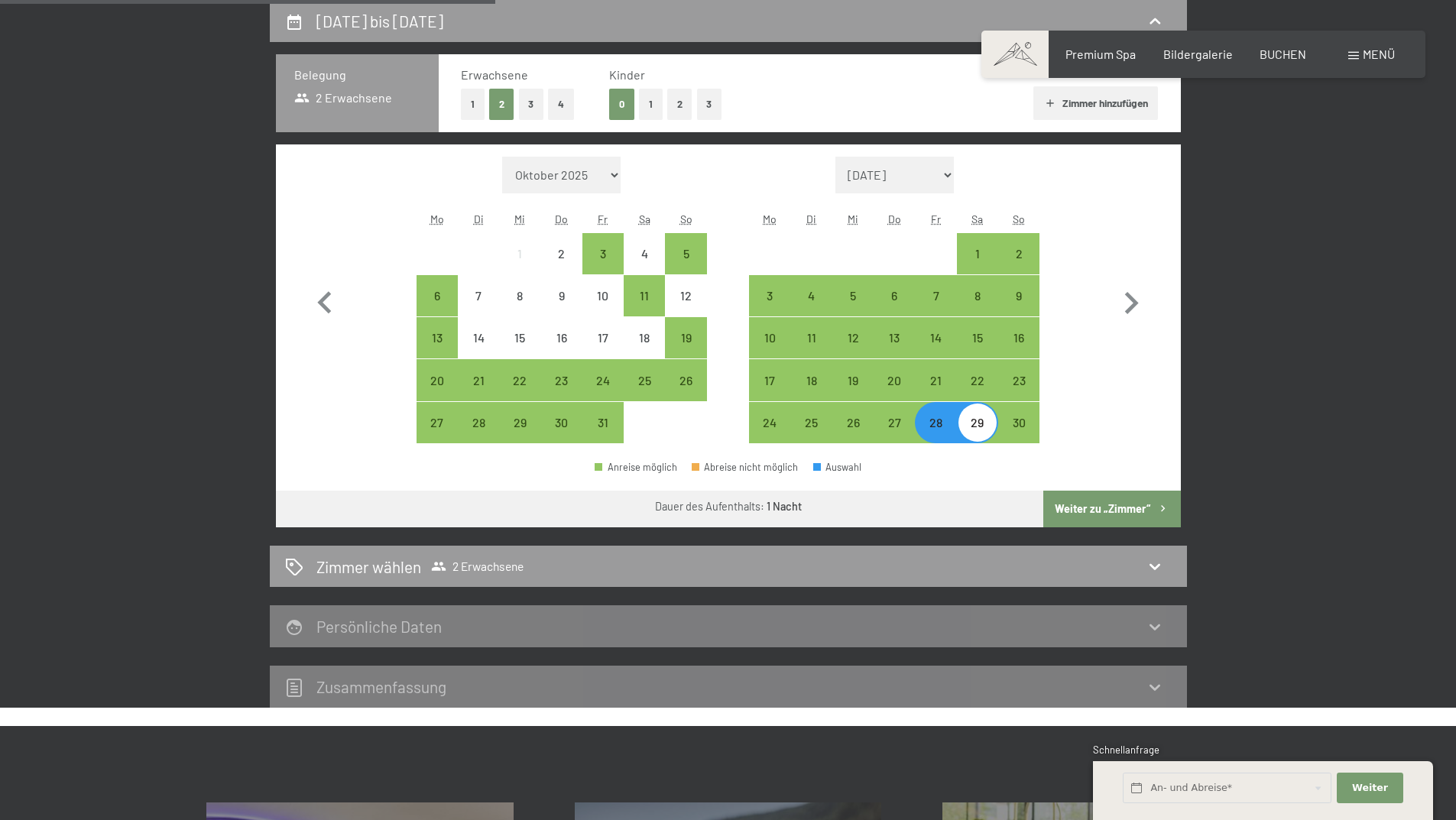
drag, startPoint x: 1128, startPoint y: 306, endPoint x: 1164, endPoint y: 488, distance: 185.5
click at [1166, 479] on div "Monat/Jahr Oktober 2025 November 2025 Dezember 2025 Januar 2026 Februar 2026 Mä…" at bounding box center [728, 335] width 905 height 382
click at [1144, 512] on button "Weiter zu „Zimmer“" at bounding box center [1111, 509] width 137 height 36
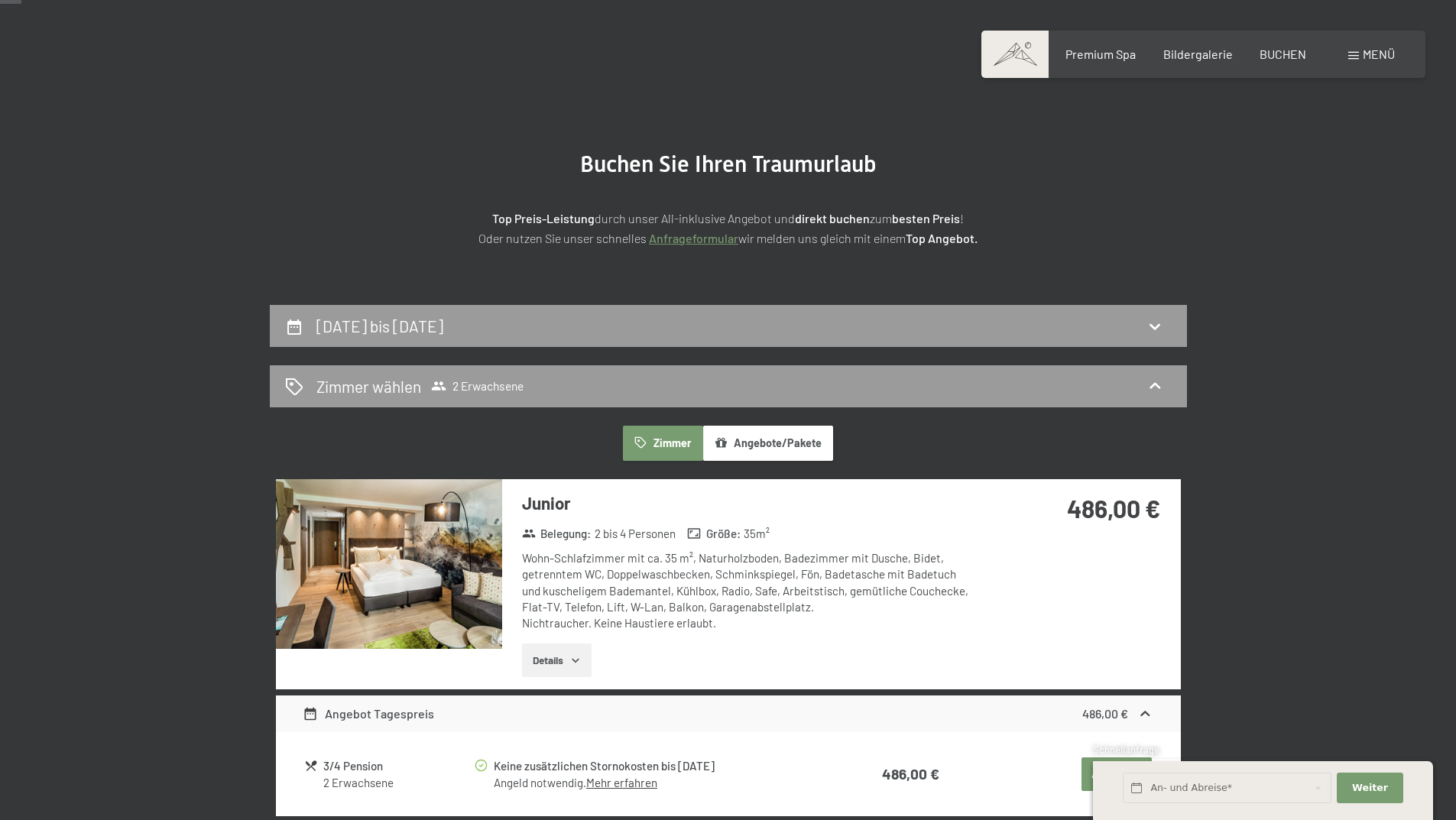
scroll to position [59, 0]
